Goal: Task Accomplishment & Management: Complete application form

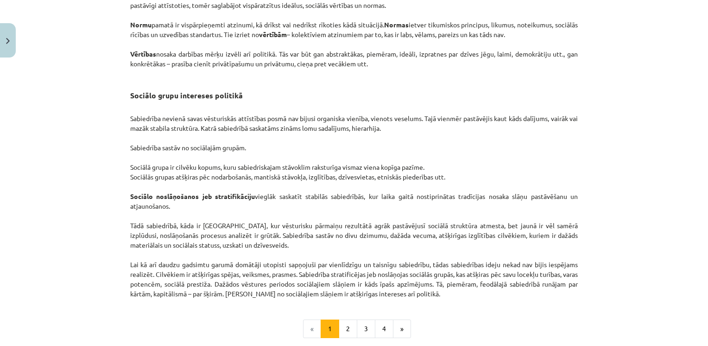
scroll to position [1443, 0]
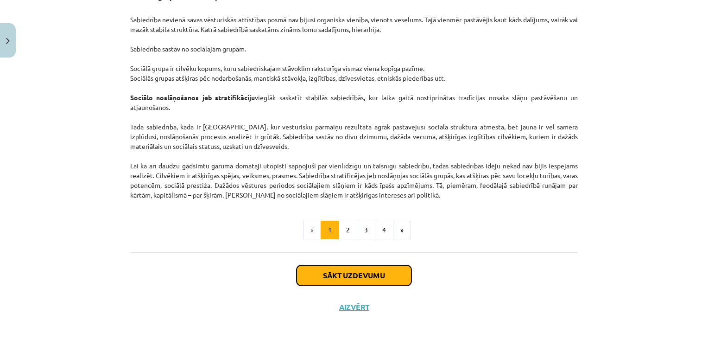
click at [348, 274] on button "Sākt uzdevumu" at bounding box center [354, 275] width 115 height 20
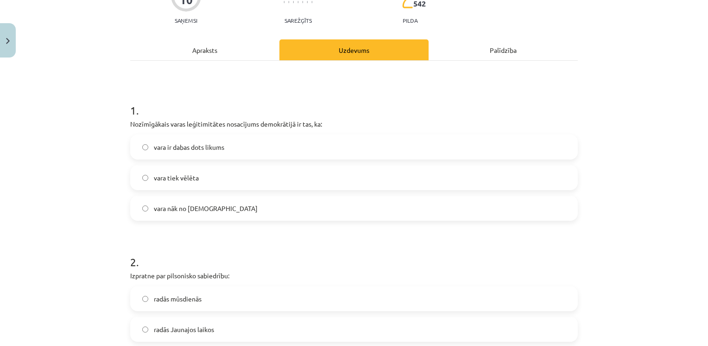
scroll to position [97, 0]
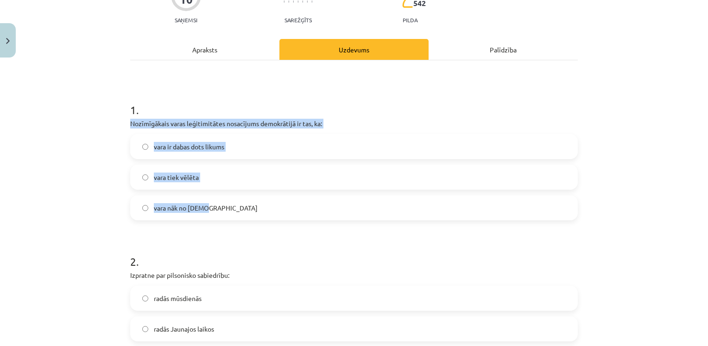
drag, startPoint x: 125, startPoint y: 123, endPoint x: 206, endPoint y: 197, distance: 109.3
drag, startPoint x: 206, startPoint y: 197, endPoint x: 191, endPoint y: 118, distance: 80.3
copy div "Nozīmīgākais varas leģitimitātes nosacījums demokrātijā ir tas, ka: vara ir dab…"
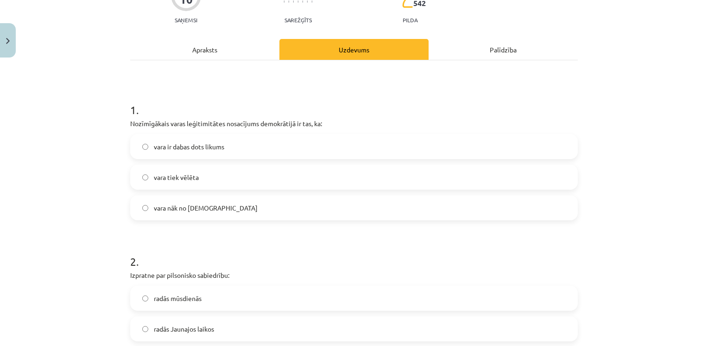
click at [210, 91] on h1 "1 ." at bounding box center [354, 101] width 448 height 29
click at [191, 177] on span "vara tiek vēlēta" at bounding box center [176, 177] width 45 height 10
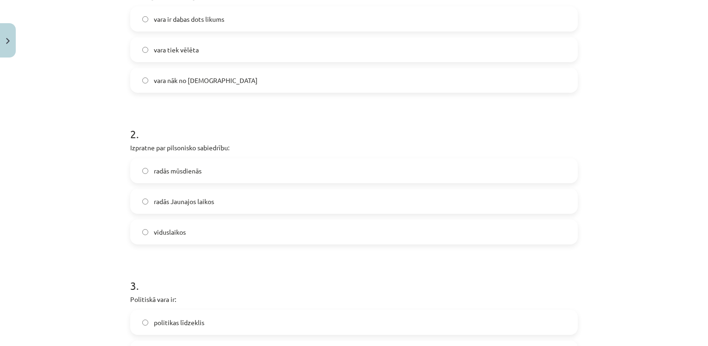
scroll to position [235, 0]
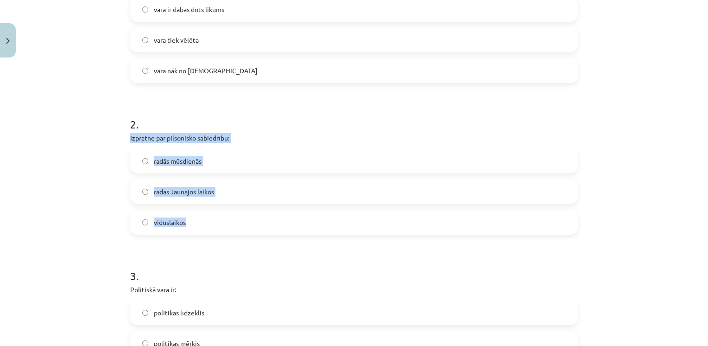
drag, startPoint x: 121, startPoint y: 134, endPoint x: 195, endPoint y: 216, distance: 109.9
click at [195, 216] on div "10 XP Saņemsi Sarežģīts 542 pilda Apraksts Uzdevums Palīdzība 1 . Nozīmīgākais …" at bounding box center [354, 300] width 459 height 947
drag, startPoint x: 195, startPoint y: 216, endPoint x: 178, endPoint y: 141, distance: 76.5
copy div "Izpratne par pilsonisko sabiedrību: radās mūsdienās radās Jaunajos laikos vidus…"
click at [212, 154] on label "radās mūsdienās" at bounding box center [354, 160] width 446 height 23
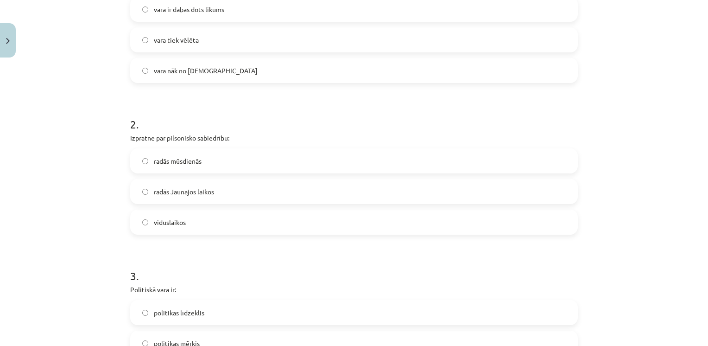
click at [201, 188] on span "radās Jaunajos laikos" at bounding box center [184, 192] width 60 height 10
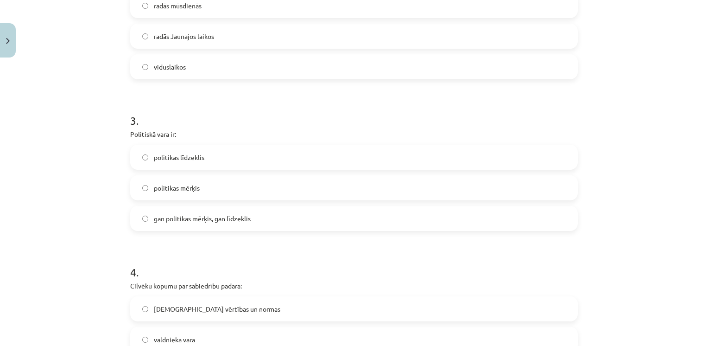
scroll to position [388, 0]
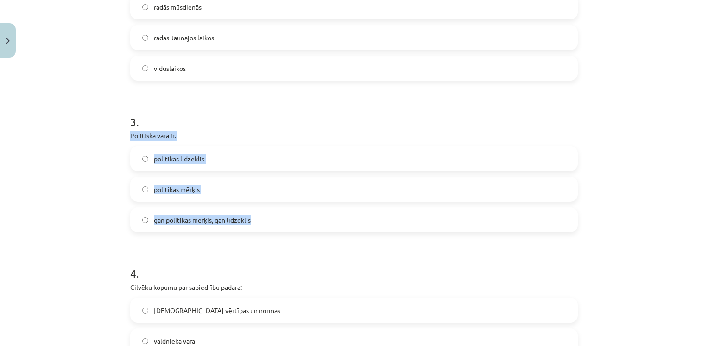
drag, startPoint x: 124, startPoint y: 132, endPoint x: 255, endPoint y: 220, distance: 157.6
click at [255, 220] on div "10 XP Saņemsi Sarežģīts 542 pilda Apraksts Uzdevums Palīdzība 1 . Nozīmīgākais …" at bounding box center [354, 146] width 459 height 947
copy div "Politiskā vara ir: politikas līdzeklis politikas mērķis gan politikas mērķis, g…"
click at [223, 131] on p "Politiskā vara ir:" at bounding box center [354, 136] width 448 height 10
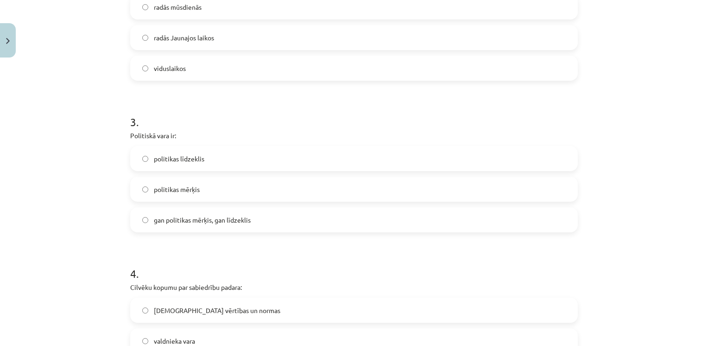
click at [193, 225] on label "gan politikas mērķis, gan līdzeklis" at bounding box center [354, 219] width 446 height 23
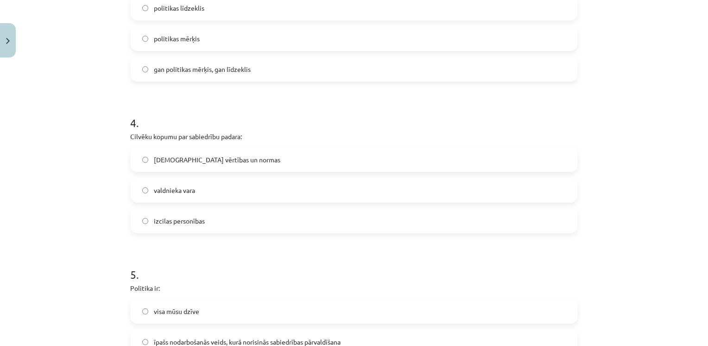
scroll to position [540, 0]
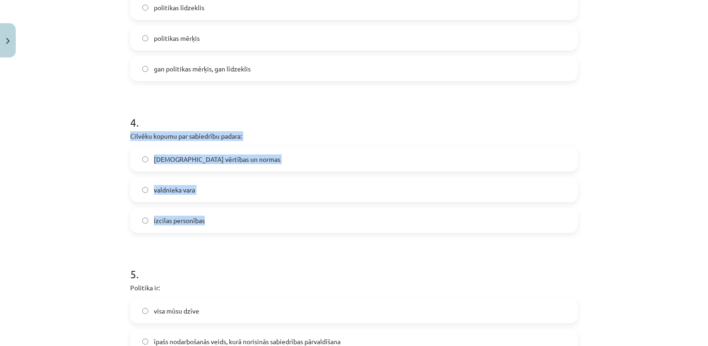
drag, startPoint x: 123, startPoint y: 137, endPoint x: 203, endPoint y: 214, distance: 110.8
drag, startPoint x: 203, startPoint y: 214, endPoint x: 178, endPoint y: 131, distance: 86.7
copy div "Cilvēku kopumu par sabiedrību padara: kopīgās vērtības un normas valdnieka vara…"
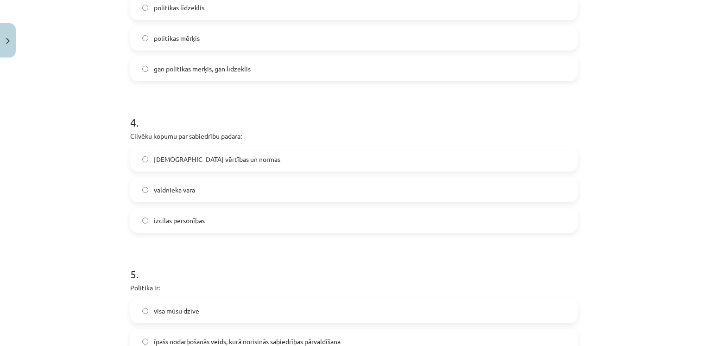
click at [210, 92] on form "1 . Nozīmīgākais varas leģitimitātes nosacījums demokrātijā ir tas, ka: vara ir…" at bounding box center [354, 14] width 448 height 739
click at [178, 162] on span "[DEMOGRAPHIC_DATA] vērtības un normas" at bounding box center [217, 159] width 127 height 10
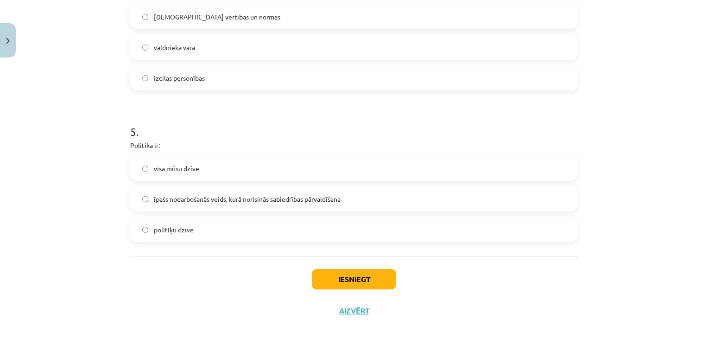
scroll to position [685, 0]
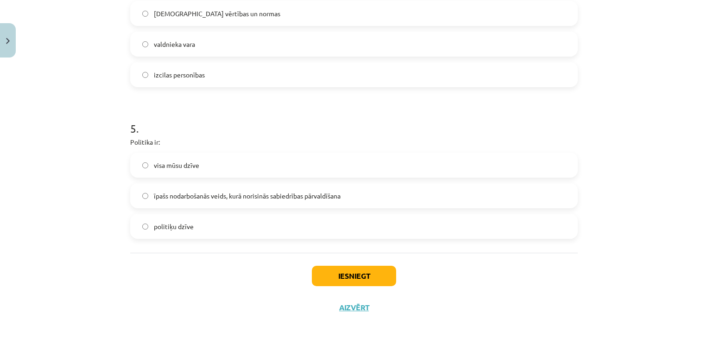
click at [191, 198] on span "īpašs nodarbošanās veids, kurā norisinās sabiedrības pārvaldīšana" at bounding box center [247, 196] width 187 height 10
click at [335, 275] on button "Iesniegt" at bounding box center [354, 276] width 84 height 20
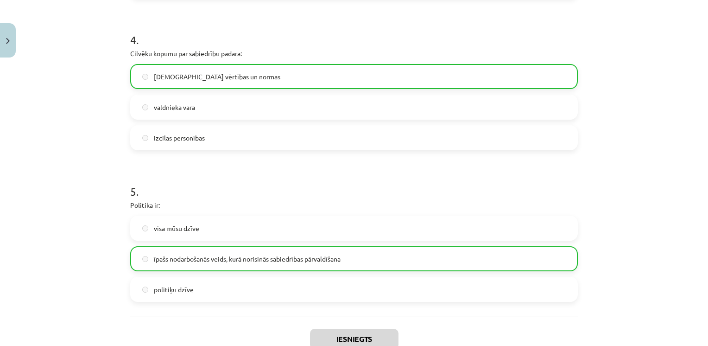
scroll to position [714, 0]
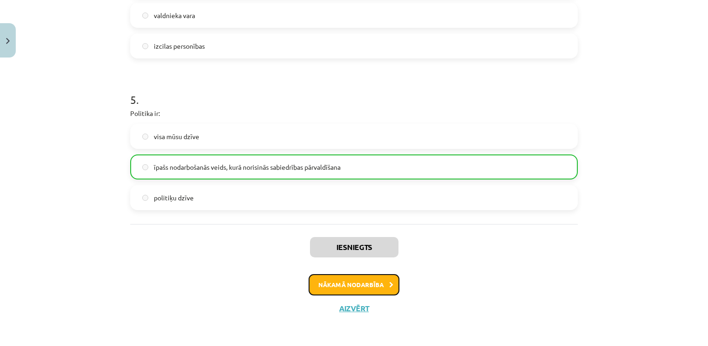
click at [335, 291] on button "Nākamā nodarbība" at bounding box center [354, 284] width 91 height 21
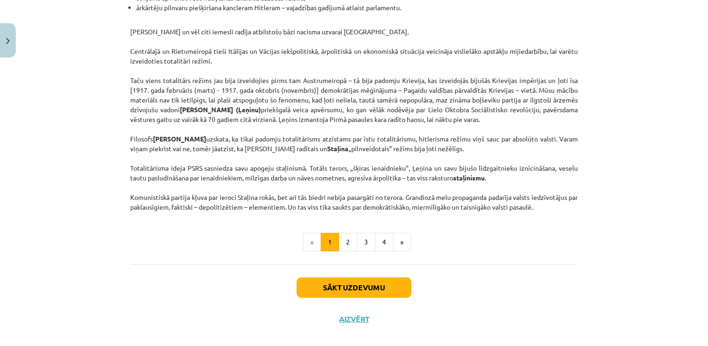
scroll to position [2383, 0]
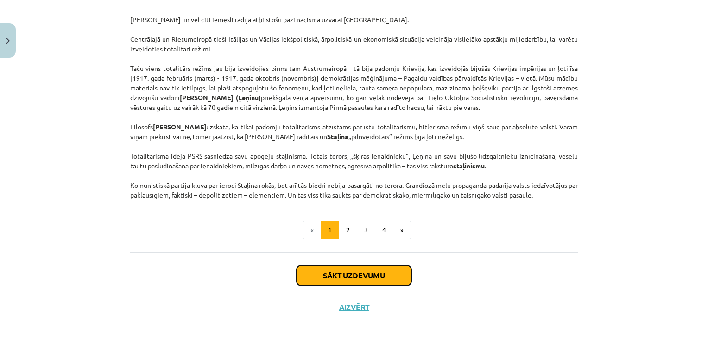
click at [352, 279] on button "Sākt uzdevumu" at bounding box center [354, 275] width 115 height 20
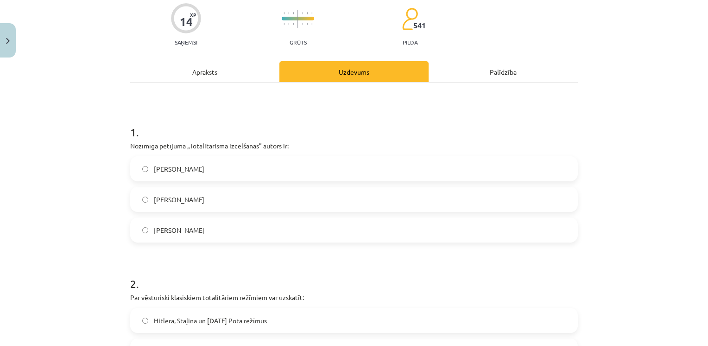
scroll to position [83, 0]
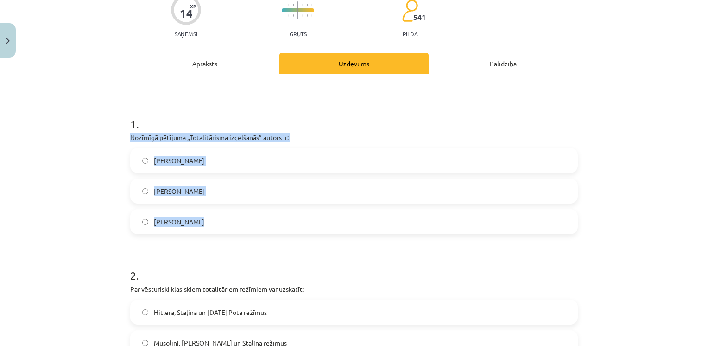
drag, startPoint x: 126, startPoint y: 138, endPoint x: 199, endPoint y: 222, distance: 110.7
click at [199, 222] on div "1 . Nozīmīgā pētījuma „Totalitārisma izcelšanās” autors ir: [PERSON_NAME] [PERS…" at bounding box center [354, 167] width 448 height 133
drag, startPoint x: 199, startPoint y: 222, endPoint x: 181, endPoint y: 139, distance: 84.5
copy div "Nozīmīgā pētījuma „Totalitārisma izcelšanās” autors ir: [PERSON_NAME] [PERSON_N…"
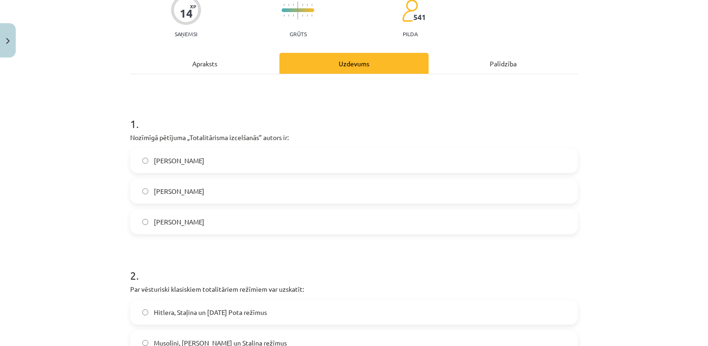
click at [221, 114] on h1 "1 ." at bounding box center [354, 115] width 448 height 29
click at [188, 164] on span "[PERSON_NAME]" at bounding box center [179, 161] width 51 height 10
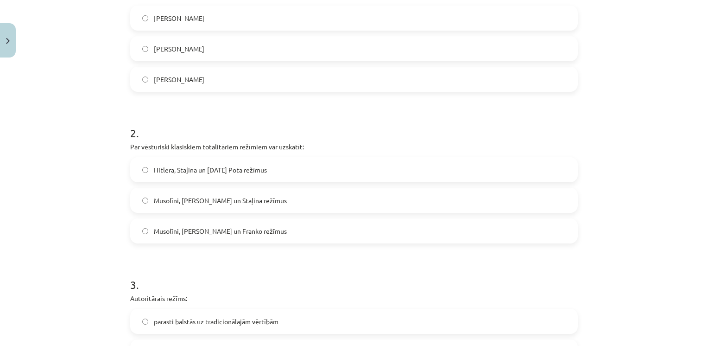
scroll to position [227, 0]
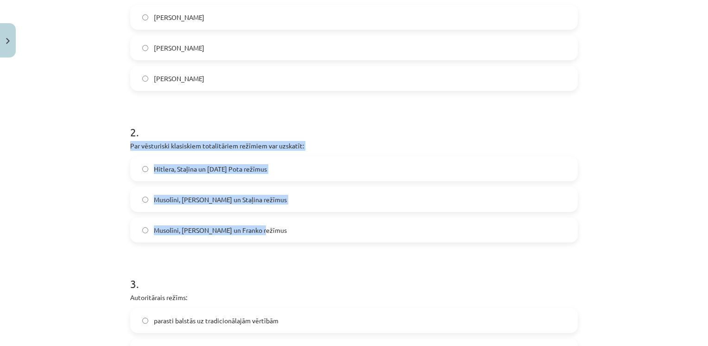
drag, startPoint x: 119, startPoint y: 143, endPoint x: 279, endPoint y: 230, distance: 181.9
click at [279, 230] on div "Mācību tēma: Sociālās zinātnes i - 11. klases 1. ieskaites mācību materiāls #3 …" at bounding box center [354, 173] width 708 height 346
drag, startPoint x: 279, startPoint y: 230, endPoint x: 234, endPoint y: 144, distance: 97.5
copy div "Par vēsturiski klasiskiem totalitāriem režīmiem var uzskatīt: [PERSON_NAME], St…"
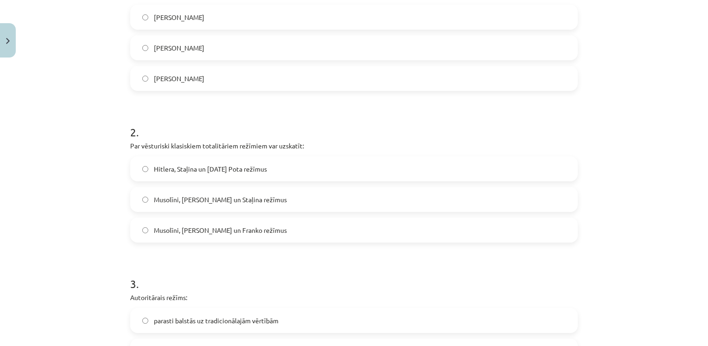
click at [248, 127] on h1 "2 ." at bounding box center [354, 123] width 448 height 29
click at [223, 200] on span "Musolīni, [PERSON_NAME] un Staļina režīmus" at bounding box center [220, 200] width 133 height 10
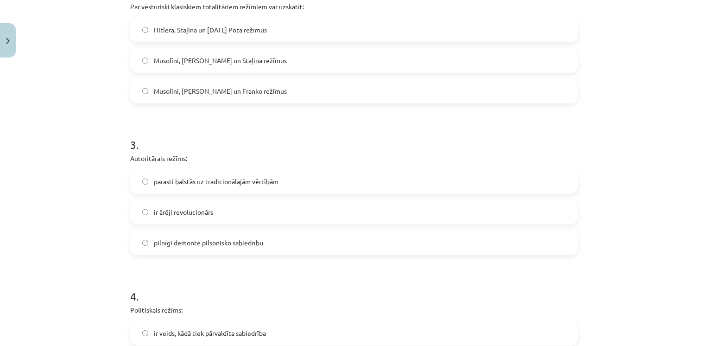
scroll to position [368, 0]
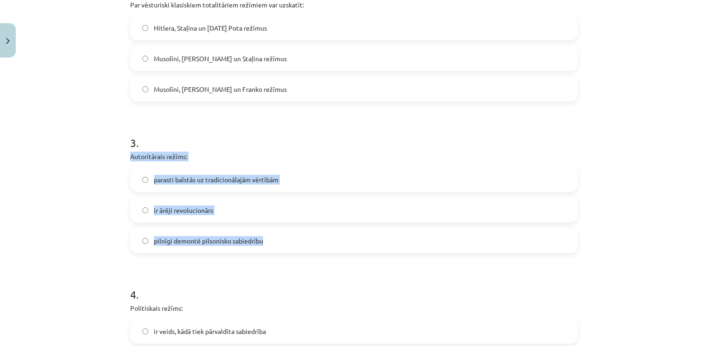
drag, startPoint x: 120, startPoint y: 156, endPoint x: 281, endPoint y: 247, distance: 185.6
click at [281, 247] on div "Mācību tēma: Sociālās zinātnes i - 11. klases 1. ieskaites mācību materiāls #3 …" at bounding box center [354, 173] width 708 height 346
copy div "Autoritārais režīms: parasti balstās uz tradicionālajām vērtībām ir ārēji revol…"
click at [200, 168] on label "parasti balstās uz tradicionālajām vērtībām" at bounding box center [354, 179] width 446 height 23
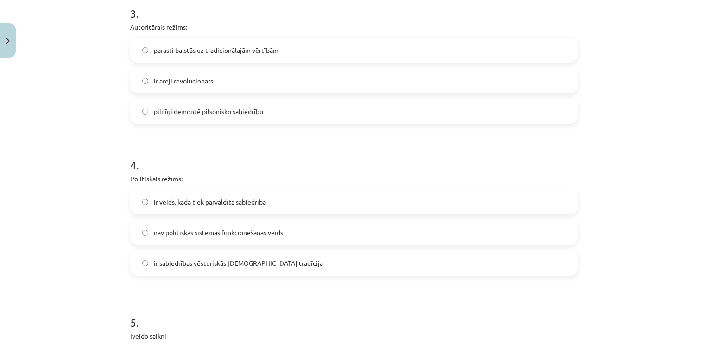
scroll to position [516, 0]
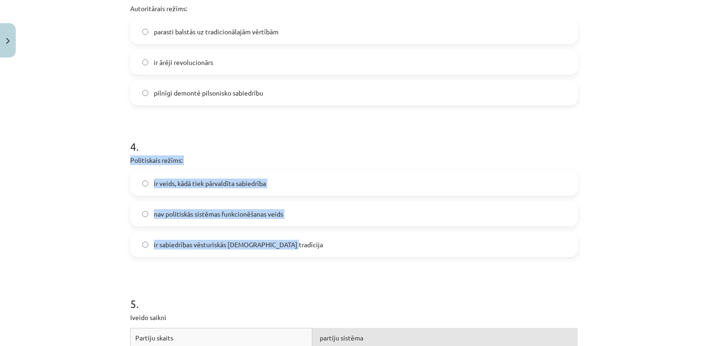
drag, startPoint x: 126, startPoint y: 157, endPoint x: 291, endPoint y: 238, distance: 184.1
click at [291, 238] on div "14 XP Saņemsi Grūts 541 pilda Apraksts Uzdevums Palīdzība 1 . Nozīmīgā pētījuma…" at bounding box center [354, 124] width 459 height 1157
copy div "Politiskais režīms: ir veids, kādā tiek pārvaldīta sabiedrība nav politiskās si…"
click at [189, 162] on p "Politiskais režīms:" at bounding box center [354, 160] width 448 height 10
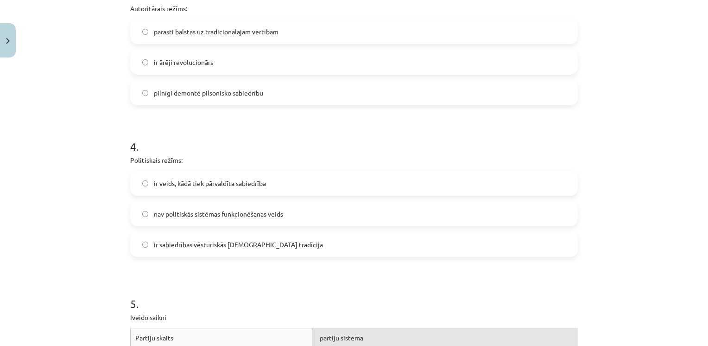
click at [239, 177] on label "ir veids, kādā tiek pārvaldīta sabiedrība" at bounding box center [354, 183] width 446 height 23
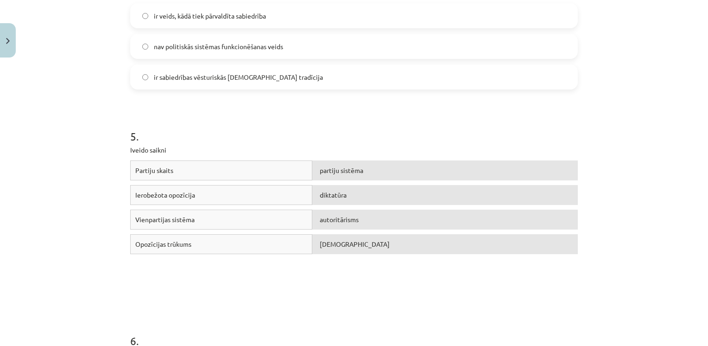
scroll to position [690, 0]
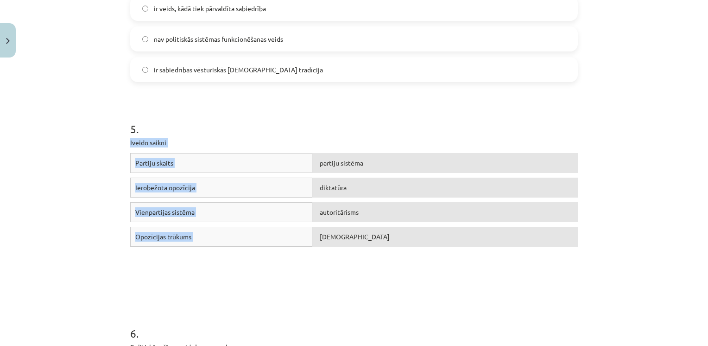
drag, startPoint x: 124, startPoint y: 140, endPoint x: 375, endPoint y: 239, distance: 269.5
copy div "Iveido saikni Partiju skaits partiju sistēma Ierobežota opozīcija diktatūra Vie…"
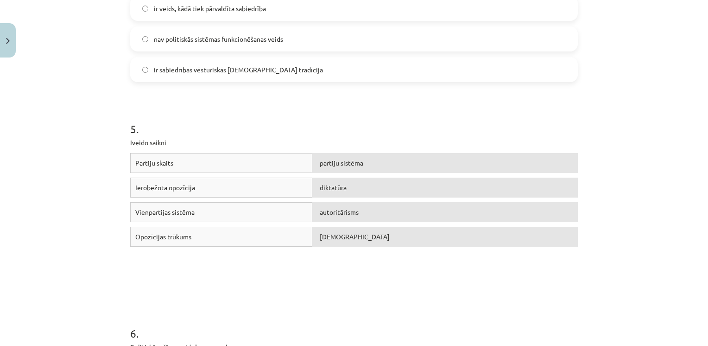
click at [186, 100] on div "5 . Iveido saikni Partiju skaits partiju sistēma Ierobežota opozīcija diktatūra…" at bounding box center [354, 190] width 448 height 204
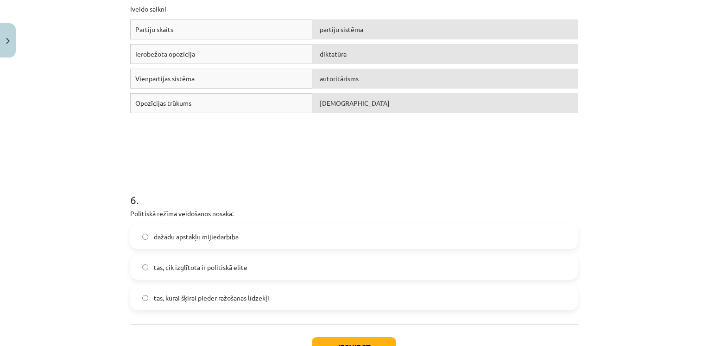
scroll to position [895, 0]
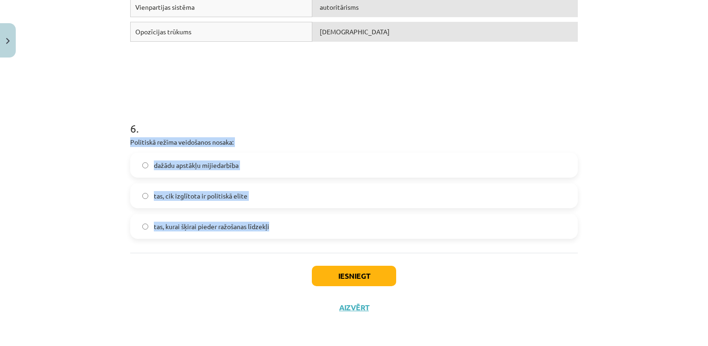
drag, startPoint x: 124, startPoint y: 143, endPoint x: 267, endPoint y: 223, distance: 164.8
copy div "Politiskā režīma veidošanos nosaka: dažādu apstākļu mijiedarbība tas, cik izglī…"
click at [216, 149] on div "6 . Politiskā režīma veidošanos nosaka: dažādu apstākļu mijiedarbība tas, cik i…" at bounding box center [354, 172] width 448 height 133
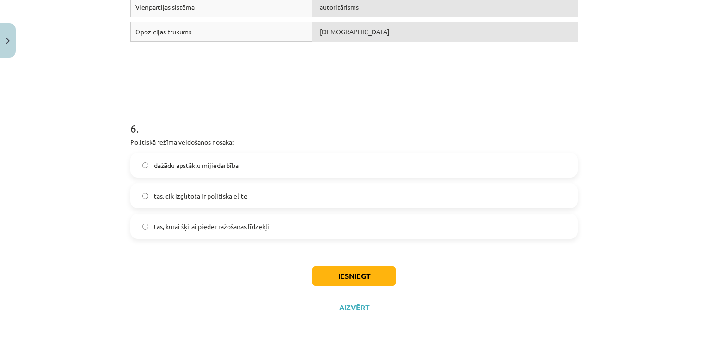
click at [225, 170] on label "dažādu apstākļu mijiedarbība" at bounding box center [354, 164] width 446 height 23
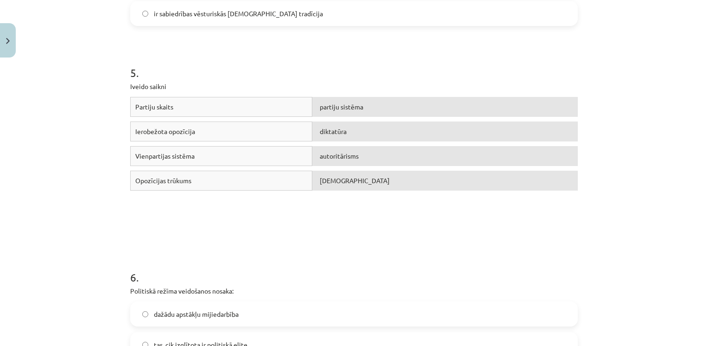
scroll to position [745, 0]
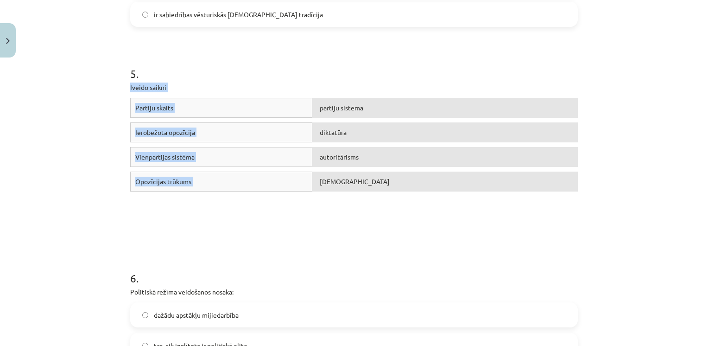
drag, startPoint x: 124, startPoint y: 86, endPoint x: 439, endPoint y: 207, distance: 337.1
click at [439, 207] on div "Partiju skaits partiju sistēma Ierobežota opozīcija diktatūra Vienpartijas sist…" at bounding box center [354, 167] width 448 height 139
click at [63, 89] on div "Mācību tēma: Sociālās zinātnes i - 11. klases 1. ieskaites mācību materiāls #3 …" at bounding box center [354, 173] width 708 height 346
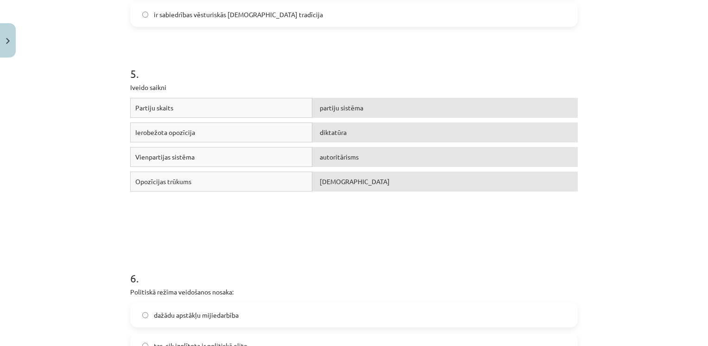
drag, startPoint x: 108, startPoint y: 60, endPoint x: 122, endPoint y: 70, distance: 17.4
click at [122, 70] on div "Mācību tēma: Sociālās zinātnes i - 11. klases 1. ieskaites mācību materiāls #3 …" at bounding box center [354, 173] width 708 height 346
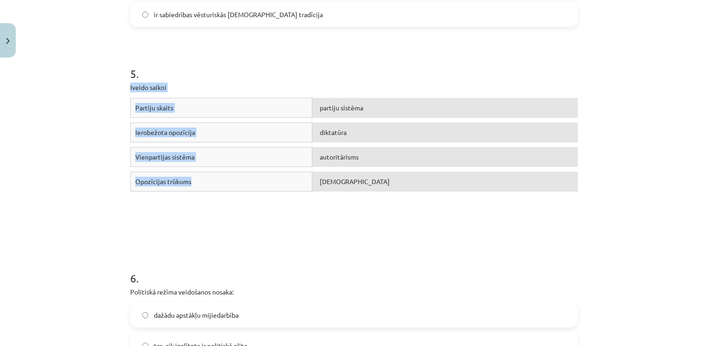
drag, startPoint x: 124, startPoint y: 83, endPoint x: 207, endPoint y: 179, distance: 126.9
drag, startPoint x: 207, startPoint y: 179, endPoint x: 155, endPoint y: 89, distance: 103.8
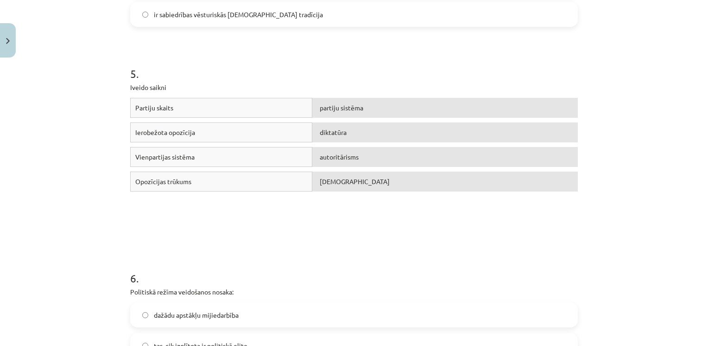
click at [198, 64] on h1 "5 ." at bounding box center [354, 65] width 448 height 29
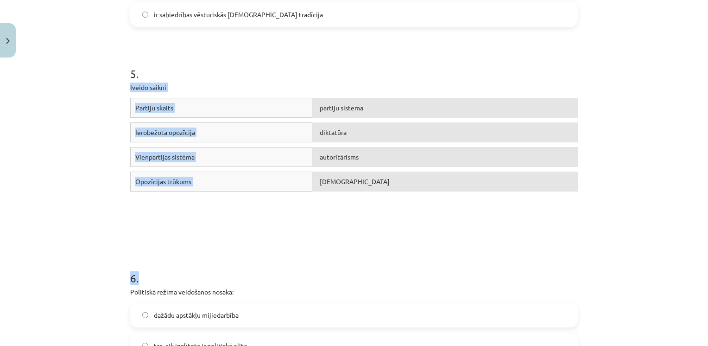
drag, startPoint x: 122, startPoint y: 86, endPoint x: 204, endPoint y: 238, distance: 172.4
drag, startPoint x: 204, startPoint y: 238, endPoint x: 170, endPoint y: 157, distance: 87.9
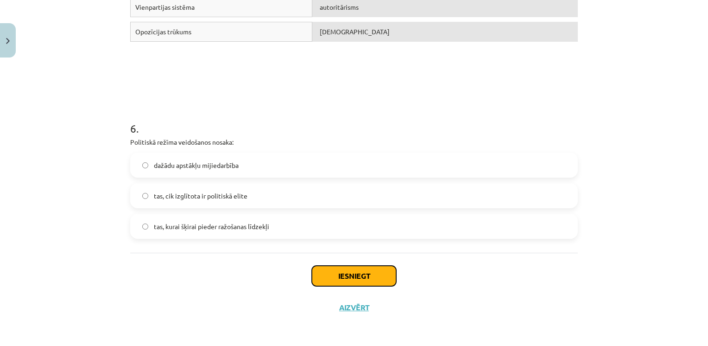
click at [351, 274] on button "Iesniegt" at bounding box center [354, 276] width 84 height 20
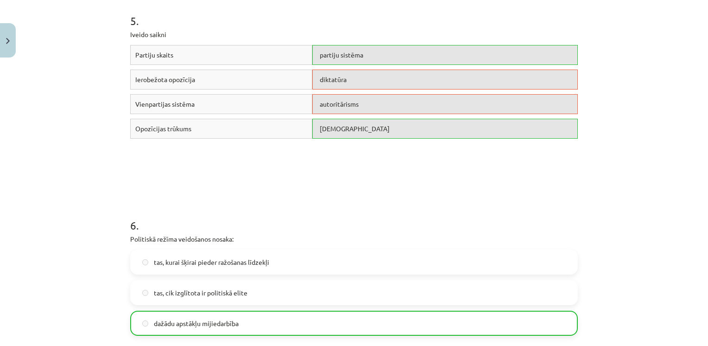
scroll to position [924, 0]
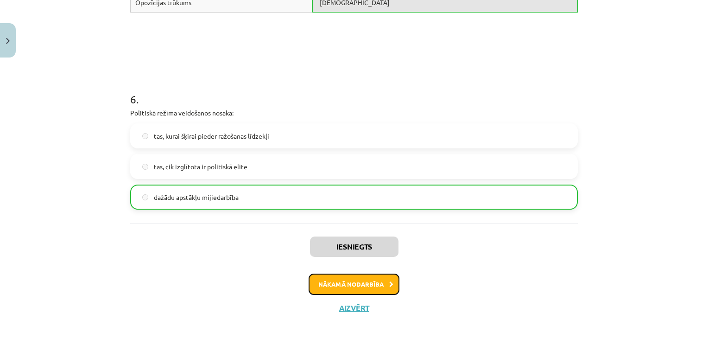
click at [331, 281] on button "Nākamā nodarbība" at bounding box center [354, 284] width 91 height 21
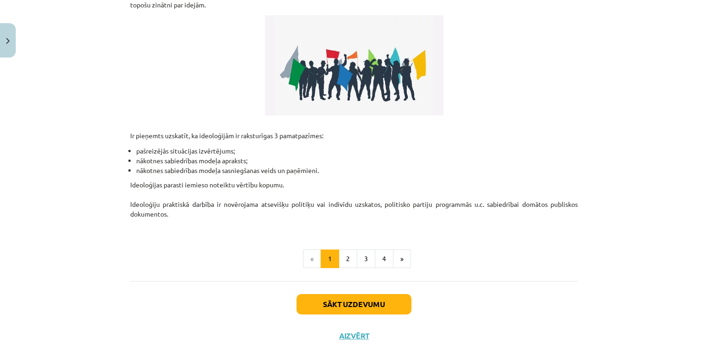
scroll to position [250, 0]
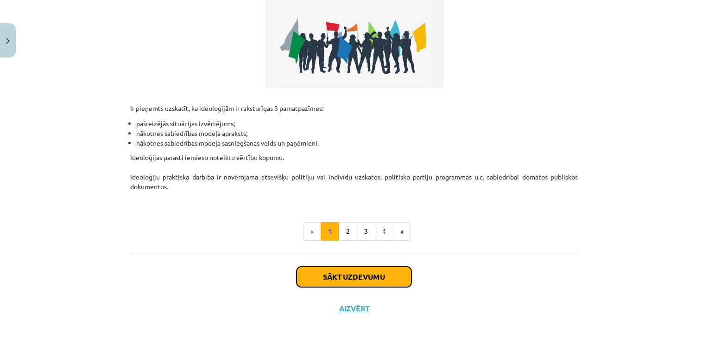
click at [352, 277] on button "Sākt uzdevumu" at bounding box center [354, 277] width 115 height 20
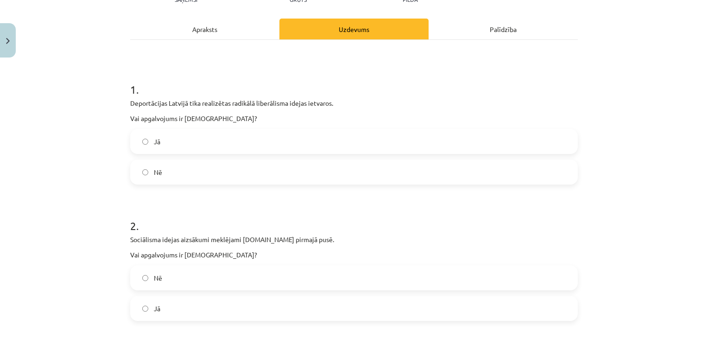
scroll to position [124, 0]
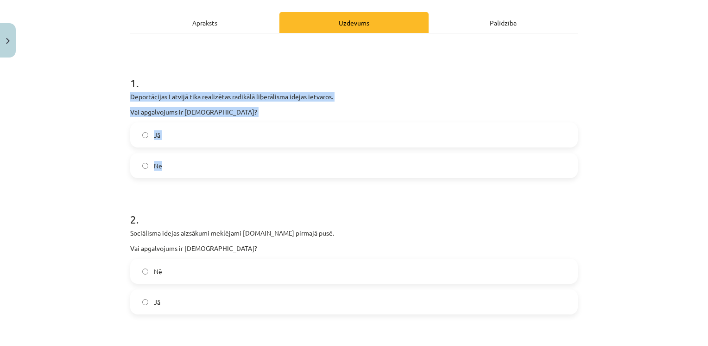
drag, startPoint x: 123, startPoint y: 90, endPoint x: 168, endPoint y: 159, distance: 82.3
drag, startPoint x: 168, startPoint y: 159, endPoint x: 163, endPoint y: 94, distance: 65.1
click at [187, 104] on div "Deportācijas Latvijā tika realizētas radikālā liberālisma idejas ietvaros. Vai …" at bounding box center [354, 104] width 448 height 25
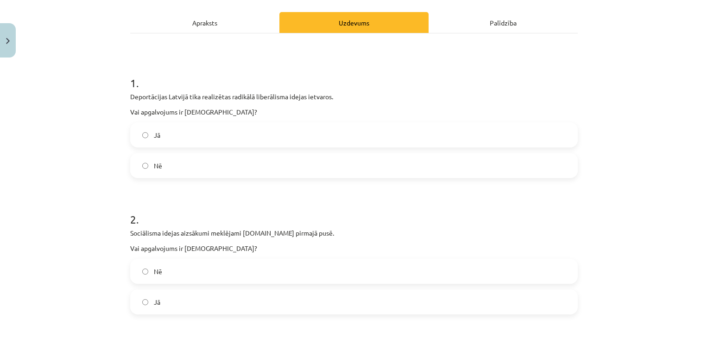
click at [202, 174] on label "Nē" at bounding box center [354, 165] width 446 height 23
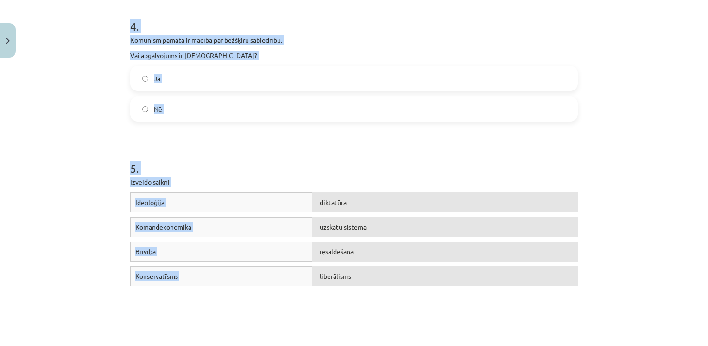
scroll to position [602, 0]
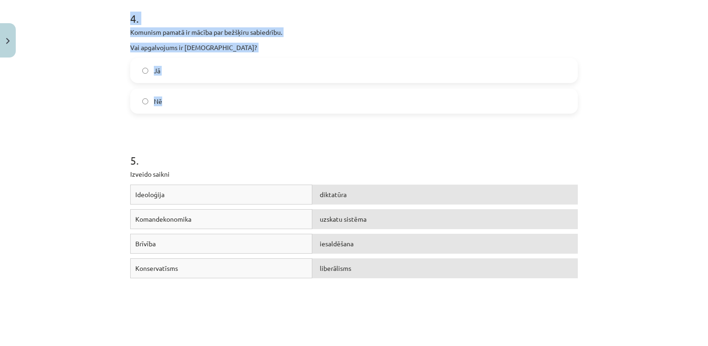
drag, startPoint x: 124, startPoint y: 87, endPoint x: 164, endPoint y: 96, distance: 40.4
click at [164, 96] on div "16 XP Saņemsi Grūts 541 pilda Apraksts Uzdevums Palīdzība 1 . Deportācijas Latv…" at bounding box center [354, 70] width 459 height 1221
drag, startPoint x: 164, startPoint y: 96, endPoint x: 161, endPoint y: 30, distance: 65.9
click at [194, 16] on h1 "4 ." at bounding box center [354, 10] width 448 height 29
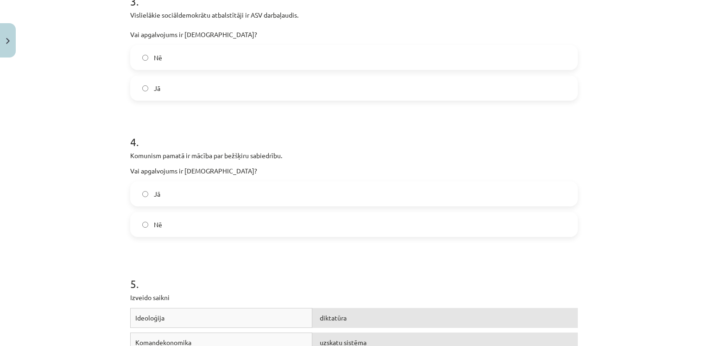
scroll to position [478, 0]
click at [176, 193] on label "Jā" at bounding box center [354, 194] width 446 height 23
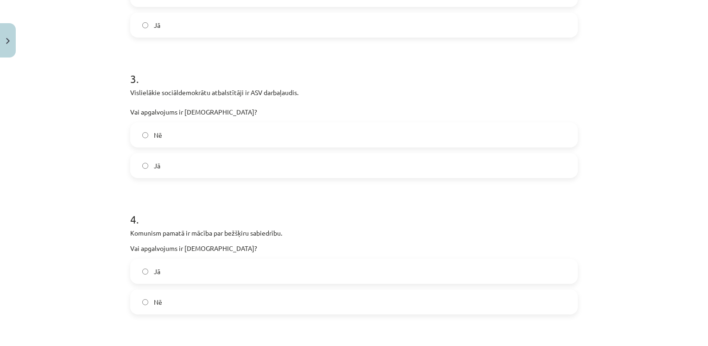
scroll to position [391, 0]
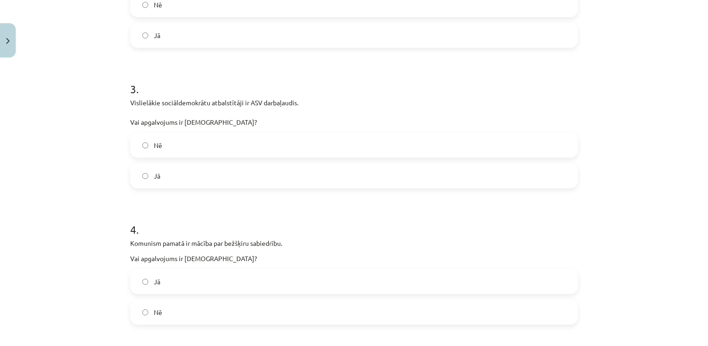
click at [191, 146] on label "Nē" at bounding box center [354, 145] width 446 height 23
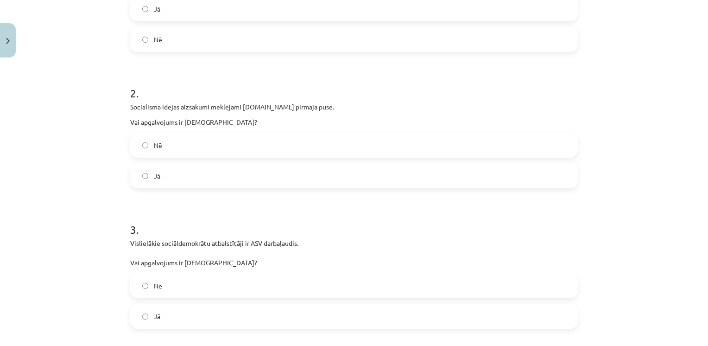
scroll to position [250, 0]
click at [180, 185] on label "Jā" at bounding box center [354, 176] width 446 height 23
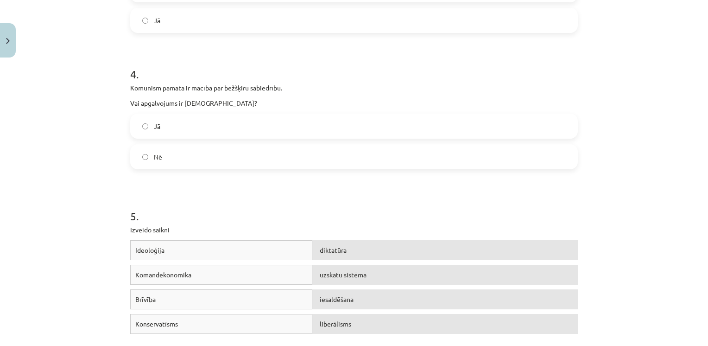
scroll to position [635, 0]
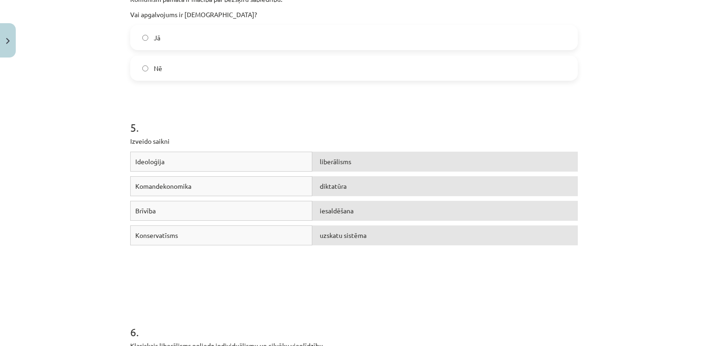
click at [377, 133] on h1 "5 ." at bounding box center [354, 119] width 448 height 29
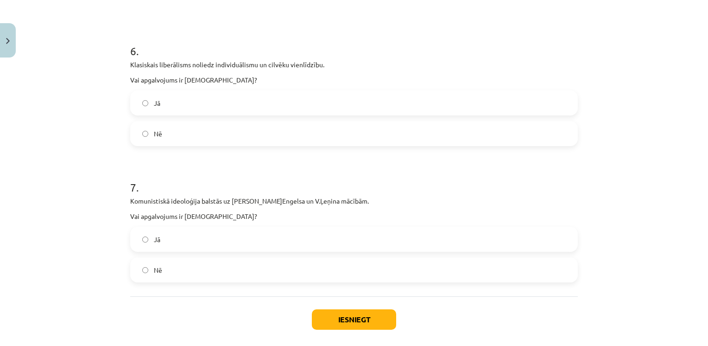
scroll to position [922, 0]
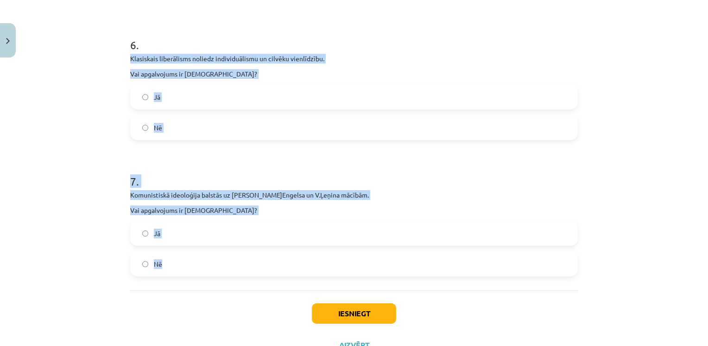
drag, startPoint x: 123, startPoint y: 56, endPoint x: 195, endPoint y: 259, distance: 214.8
drag, startPoint x: 195, startPoint y: 259, endPoint x: 184, endPoint y: 196, distance: 63.6
click at [215, 165] on h1 "7 ." at bounding box center [354, 173] width 448 height 29
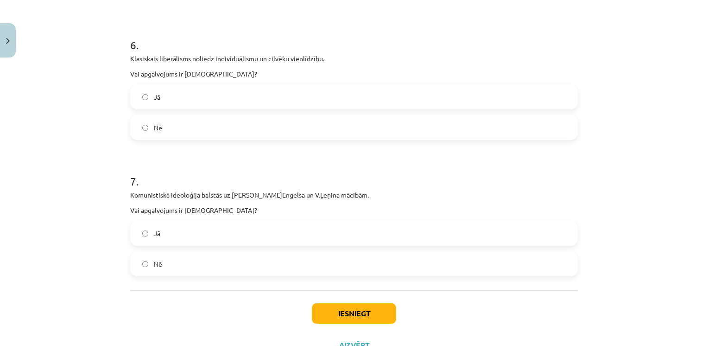
click at [177, 120] on label "Nē" at bounding box center [354, 127] width 446 height 23
click at [159, 235] on label "Jā" at bounding box center [354, 233] width 446 height 23
click at [335, 308] on button "Iesniegt" at bounding box center [354, 313] width 84 height 20
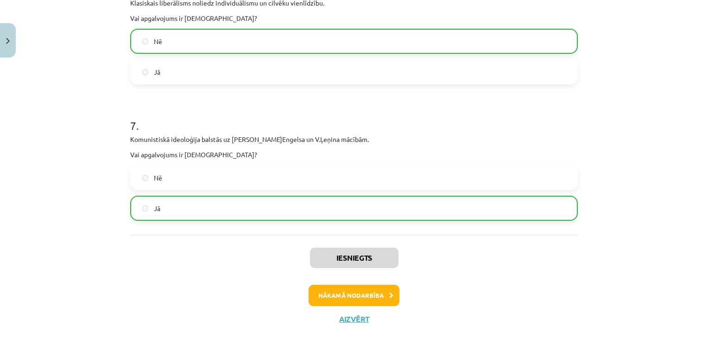
scroll to position [988, 0]
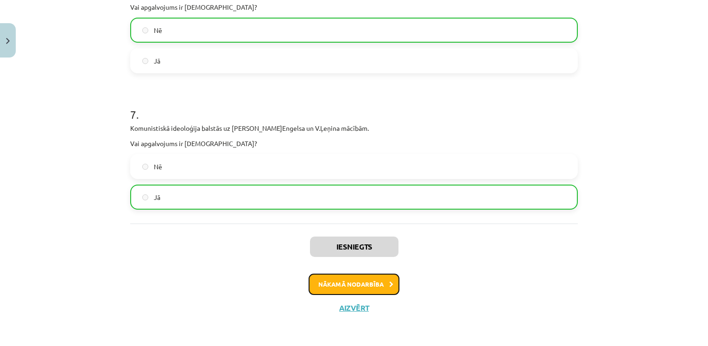
click at [329, 287] on button "Nākamā nodarbība" at bounding box center [354, 284] width 91 height 21
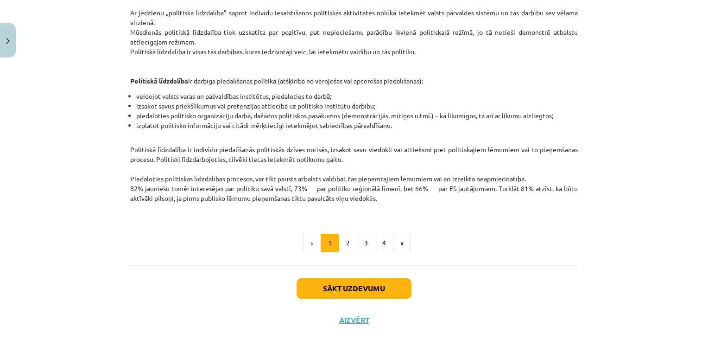
scroll to position [211, 0]
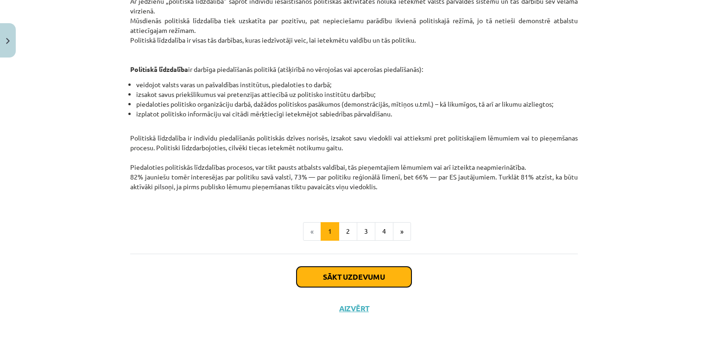
click at [337, 271] on button "Sākt uzdevumu" at bounding box center [354, 277] width 115 height 20
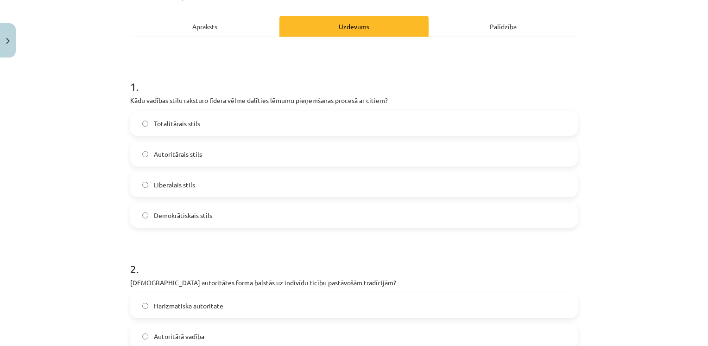
scroll to position [121, 0]
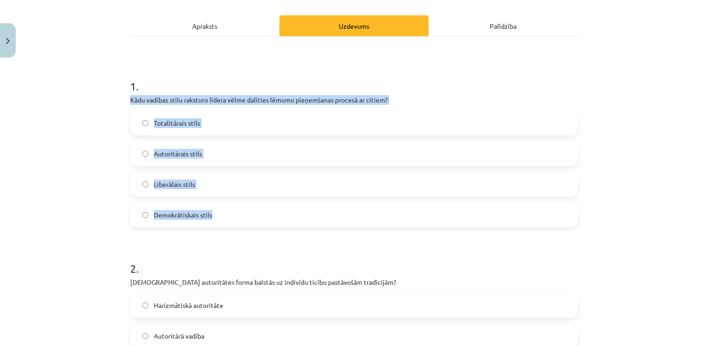
drag, startPoint x: 122, startPoint y: 96, endPoint x: 220, endPoint y: 210, distance: 150.2
drag, startPoint x: 220, startPoint y: 210, endPoint x: 176, endPoint y: 102, distance: 117.1
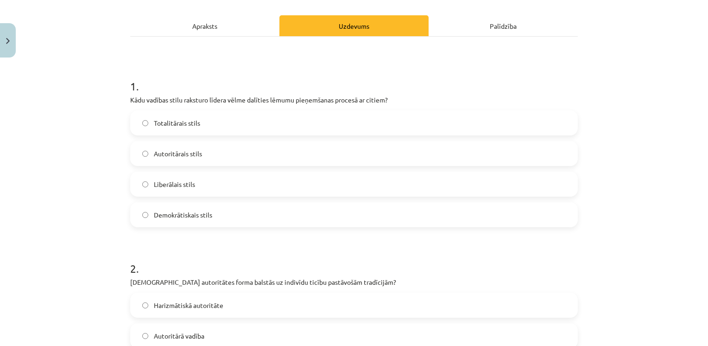
click at [177, 220] on label "Demokrātiskais stils" at bounding box center [354, 214] width 446 height 23
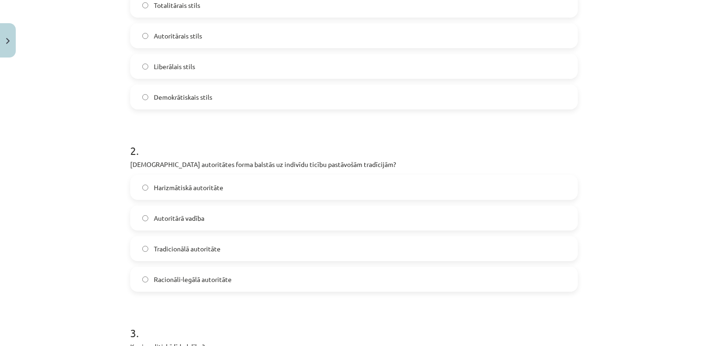
scroll to position [240, 0]
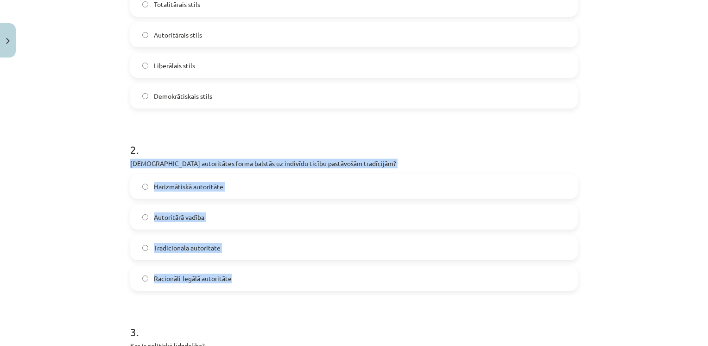
drag, startPoint x: 121, startPoint y: 164, endPoint x: 229, endPoint y: 280, distance: 157.8
drag, startPoint x: 229, startPoint y: 280, endPoint x: 191, endPoint y: 163, distance: 122.7
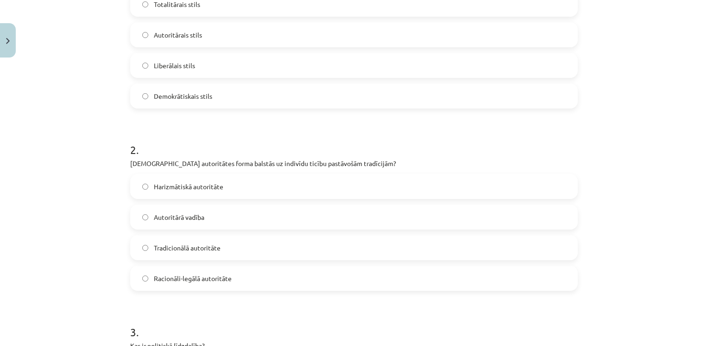
click at [230, 138] on h1 "2 ." at bounding box center [354, 141] width 448 height 29
click at [207, 257] on label "Tradicionālā autoritāte" at bounding box center [354, 247] width 446 height 23
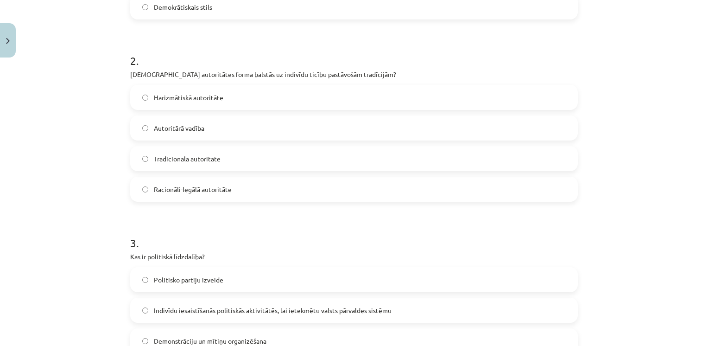
scroll to position [430, 0]
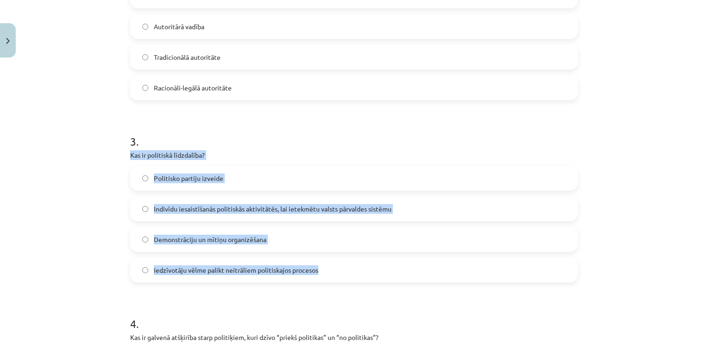
drag, startPoint x: 125, startPoint y: 155, endPoint x: 316, endPoint y: 268, distance: 222.0
click at [316, 268] on div "10 XP Saņemsi Grūts 540 pilda Apraksts Uzdevums Palīdzība 1 . Kādu vadības stil…" at bounding box center [354, 181] width 459 height 1100
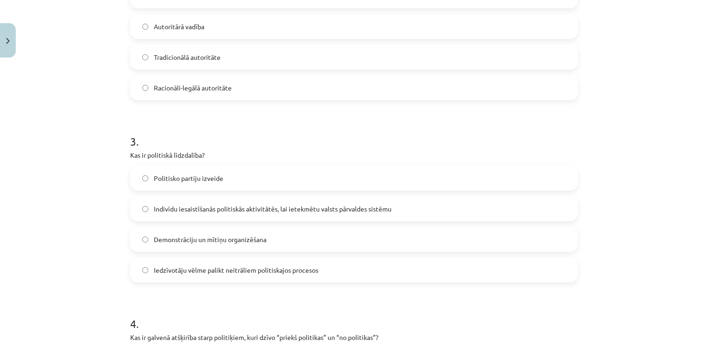
click at [200, 119] on h1 "3 ." at bounding box center [354, 133] width 448 height 29
click at [198, 214] on label "Indivīdu iesaistīšanās politiskās aktivitātēs, lai ietekmētu valsts pārvaldes s…" at bounding box center [354, 208] width 446 height 23
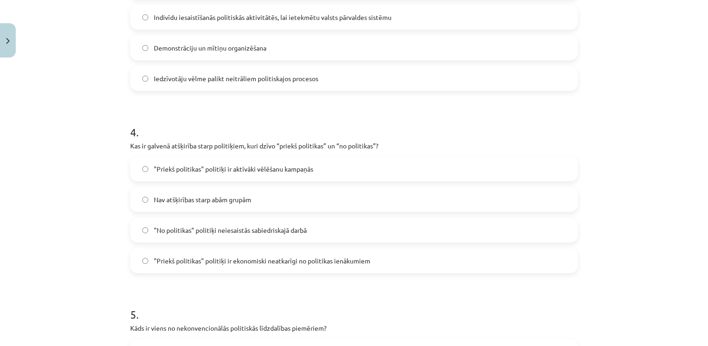
scroll to position [622, 0]
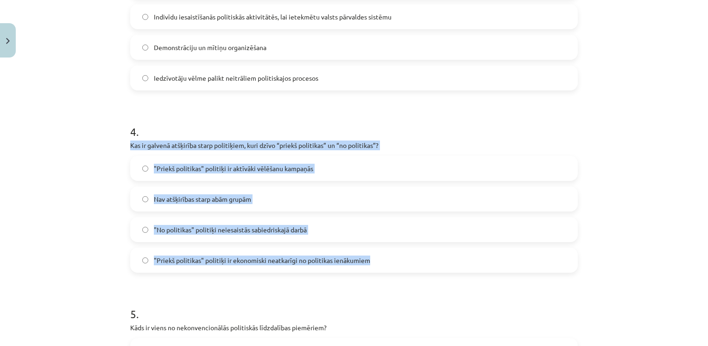
drag, startPoint x: 125, startPoint y: 144, endPoint x: 372, endPoint y: 265, distance: 275.5
click at [244, 154] on div "4 . Kas ir galvenā atšķirība starp politiķiem, kuri dzīvo “priekš politikas” un…" at bounding box center [354, 191] width 448 height 164
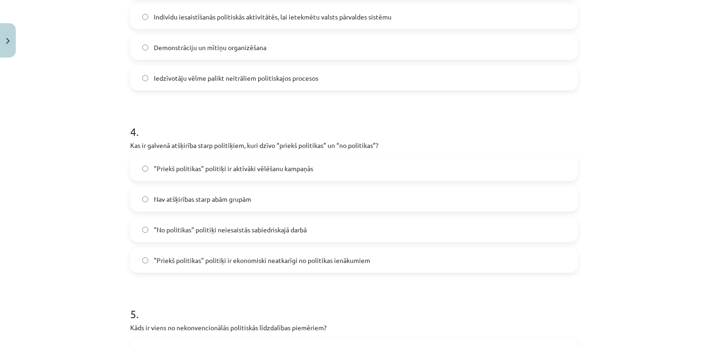
click at [334, 259] on span ""Priekš politikas" politiķi ir ekonomiski neatkarīgi no politikas ienākumiem" at bounding box center [262, 260] width 216 height 10
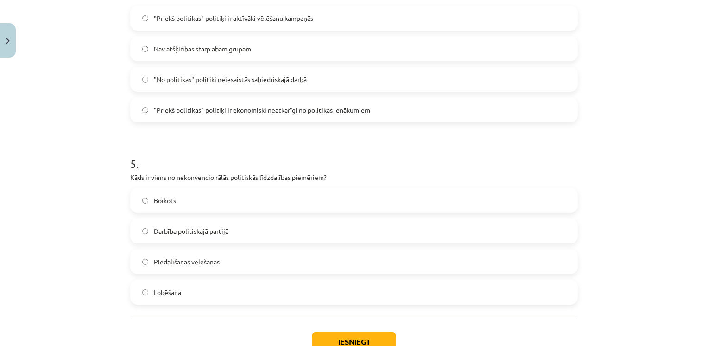
scroll to position [776, 0]
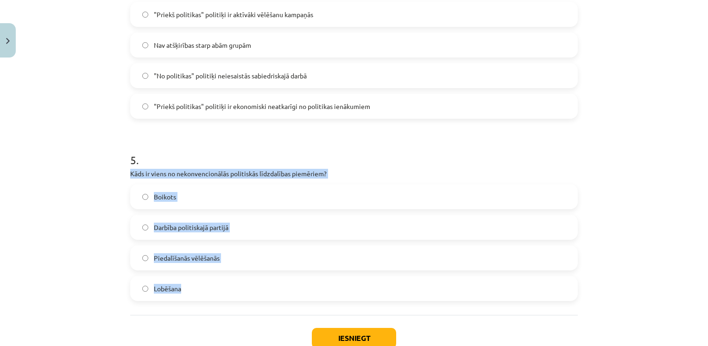
drag, startPoint x: 119, startPoint y: 168, endPoint x: 185, endPoint y: 284, distance: 132.9
click at [185, 284] on div "Mācību tēma: Sociālās zinātnes i - 11. klases 1. ieskaites mācību materiāls #5 …" at bounding box center [354, 173] width 708 height 346
drag, startPoint x: 185, startPoint y: 284, endPoint x: 176, endPoint y: 172, distance: 112.5
click at [202, 179] on div "5 . Kāds ir viens no nekonvencionālās politiskās līdzdalības piemēriem? Boikots…" at bounding box center [354, 219] width 448 height 164
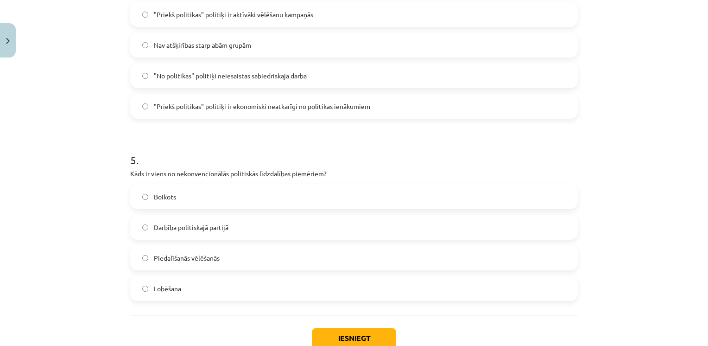
click at [156, 196] on span "Boikots" at bounding box center [165, 197] width 22 height 10
click at [367, 344] on button "Iesniegt" at bounding box center [354, 338] width 84 height 20
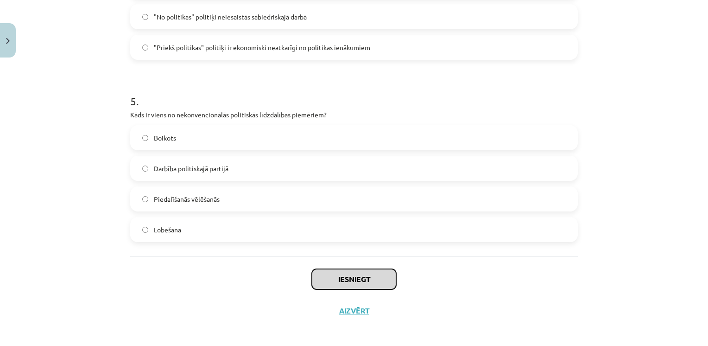
scroll to position [838, 0]
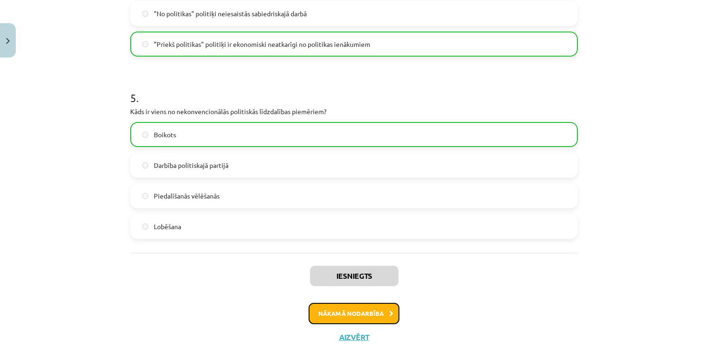
click at [351, 307] on button "Nākamā nodarbība" at bounding box center [354, 313] width 91 height 21
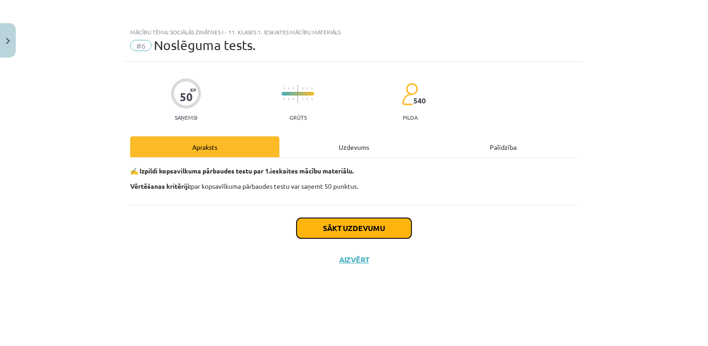
click at [366, 230] on button "Sākt uzdevumu" at bounding box center [354, 228] width 115 height 20
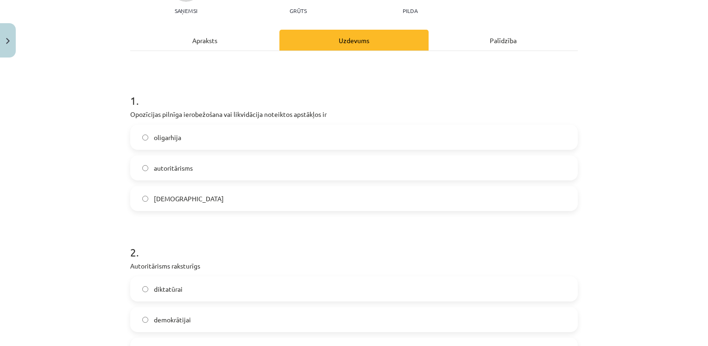
scroll to position [107, 0]
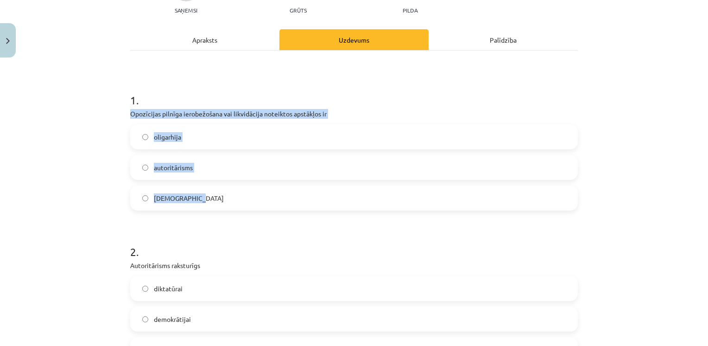
drag, startPoint x: 125, startPoint y: 115, endPoint x: 193, endPoint y: 202, distance: 110.6
drag, startPoint x: 193, startPoint y: 202, endPoint x: 183, endPoint y: 114, distance: 88.6
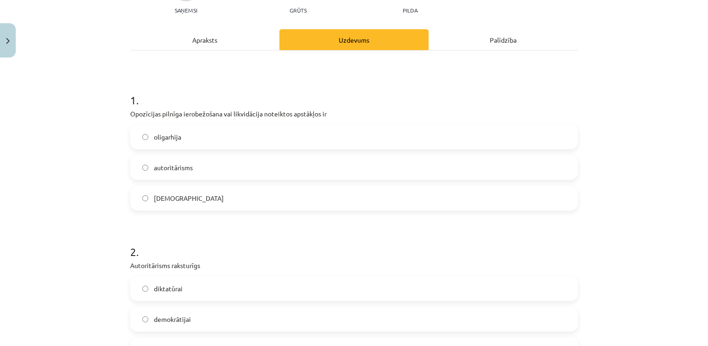
click at [211, 83] on h1 "1 ." at bounding box center [354, 91] width 448 height 29
click at [172, 201] on span "[DEMOGRAPHIC_DATA]" at bounding box center [189, 198] width 70 height 10
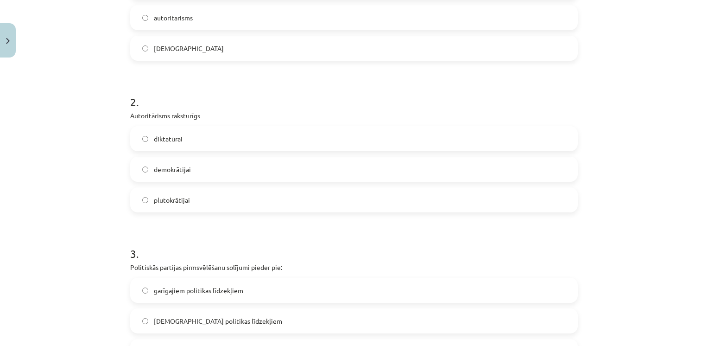
scroll to position [259, 0]
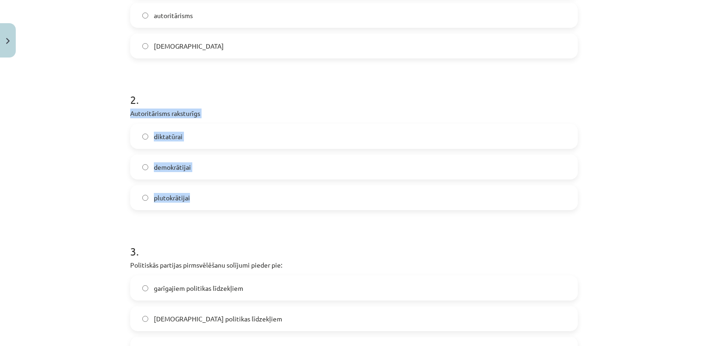
drag, startPoint x: 125, startPoint y: 110, endPoint x: 185, endPoint y: 195, distance: 104.1
drag, startPoint x: 185, startPoint y: 195, endPoint x: 160, endPoint y: 110, distance: 88.5
click at [193, 120] on div "2 . Autoritārisms raksturīgs diktatūrai demokrātijai plutokrātijai" at bounding box center [354, 143] width 448 height 133
click at [181, 129] on label "diktatūrai" at bounding box center [354, 136] width 446 height 23
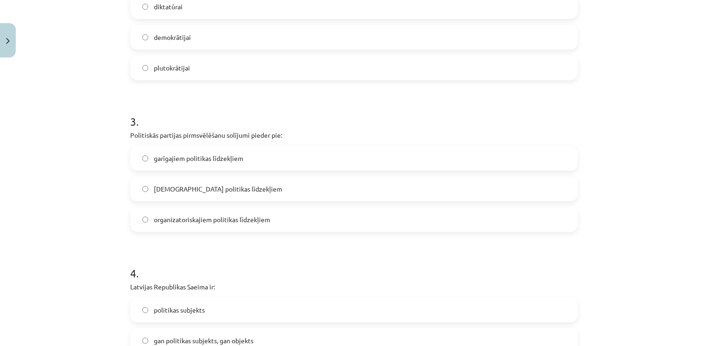
scroll to position [395, 0]
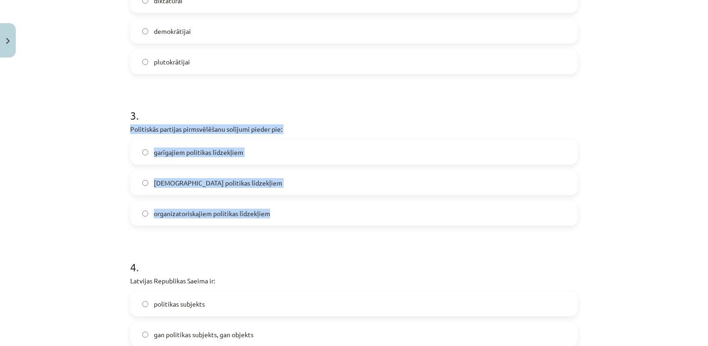
drag, startPoint x: 126, startPoint y: 127, endPoint x: 275, endPoint y: 214, distance: 173.1
drag, startPoint x: 275, startPoint y: 214, endPoint x: 209, endPoint y: 131, distance: 106.3
click at [231, 140] on label "garīgajiem politikas līdzekļiem" at bounding box center [354, 151] width 446 height 23
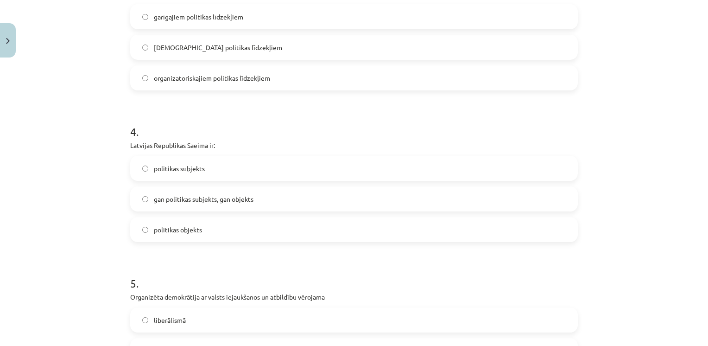
scroll to position [530, 0]
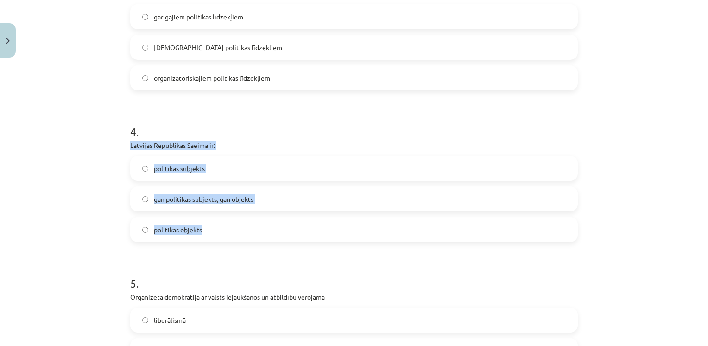
drag, startPoint x: 126, startPoint y: 142, endPoint x: 217, endPoint y: 232, distance: 128.5
drag, startPoint x: 217, startPoint y: 232, endPoint x: 183, endPoint y: 144, distance: 95.0
click at [203, 156] on div "politikas subjekts" at bounding box center [354, 168] width 448 height 25
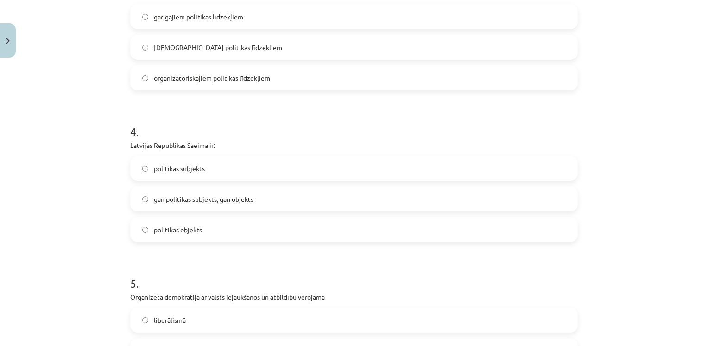
click at [209, 195] on span "gan politikas subjekts, gan objekts" at bounding box center [204, 199] width 100 height 10
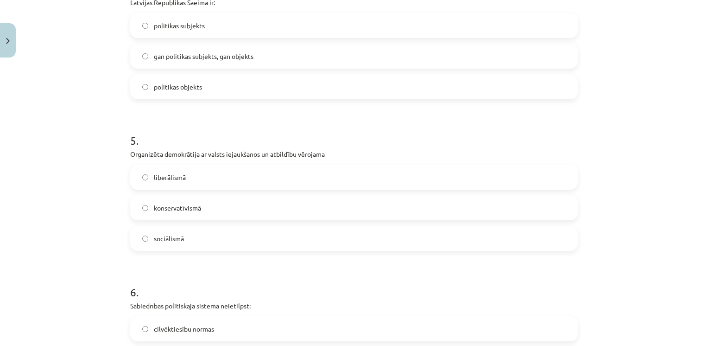
scroll to position [673, 0]
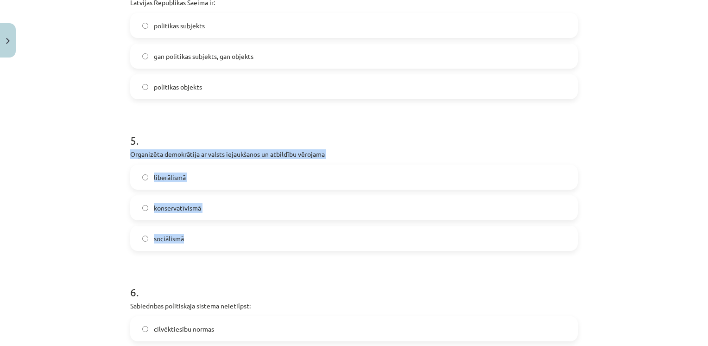
drag, startPoint x: 126, startPoint y: 154, endPoint x: 193, endPoint y: 236, distance: 105.4
click at [193, 236] on div "5 . Organizēta demokrātija ar valsts iejaukšanos un atbildību vērojama liberāli…" at bounding box center [354, 184] width 448 height 133
drag, startPoint x: 193, startPoint y: 236, endPoint x: 178, endPoint y: 157, distance: 80.2
click at [178, 157] on p "Organizēta demokrātija ar valsts iejaukšanos un atbildību vērojama" at bounding box center [354, 154] width 448 height 10
click at [203, 166] on label "liberālismā" at bounding box center [354, 177] width 446 height 23
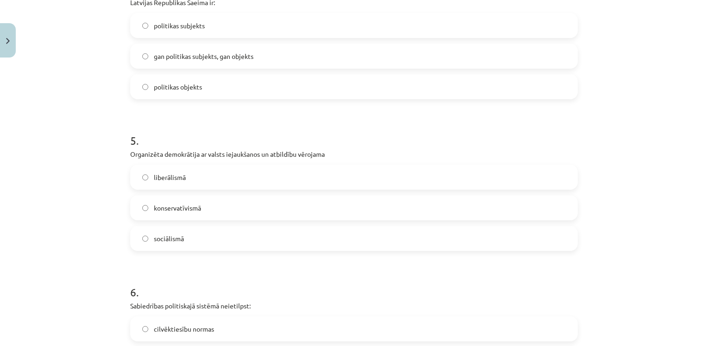
click at [164, 238] on span "sociālismā" at bounding box center [169, 239] width 30 height 10
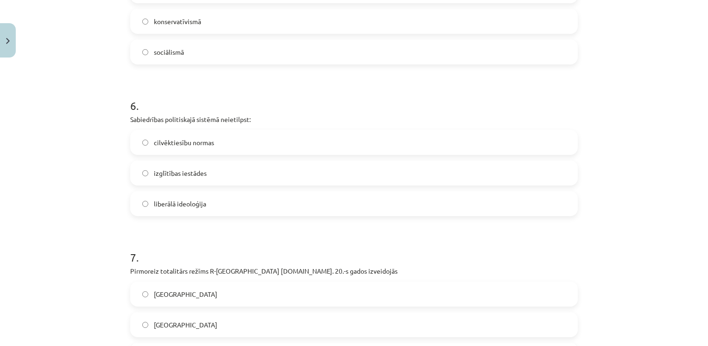
scroll to position [859, 0]
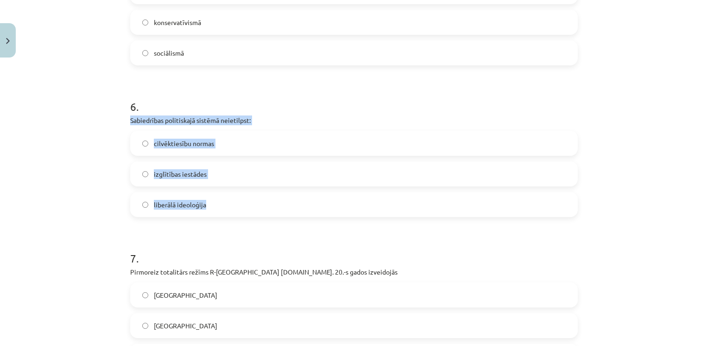
drag, startPoint x: 122, startPoint y: 115, endPoint x: 203, endPoint y: 207, distance: 122.9
click at [203, 207] on div "50 XP Saņemsi Grūts 540 pilda Apraksts Uzdevums Palīdzība 1 . Opozīcijas pilnīg…" at bounding box center [354, 55] width 459 height 1705
drag, startPoint x: 203, startPoint y: 207, endPoint x: 178, endPoint y: 119, distance: 92.1
click at [203, 131] on div "cilvēktiesību normas" at bounding box center [354, 143] width 448 height 25
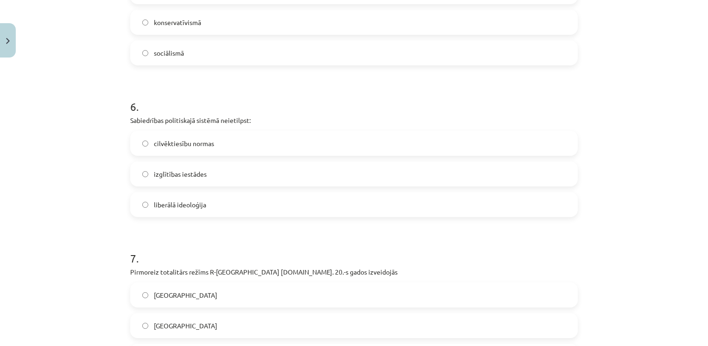
click at [172, 178] on label "izglītības iestādes" at bounding box center [354, 173] width 446 height 23
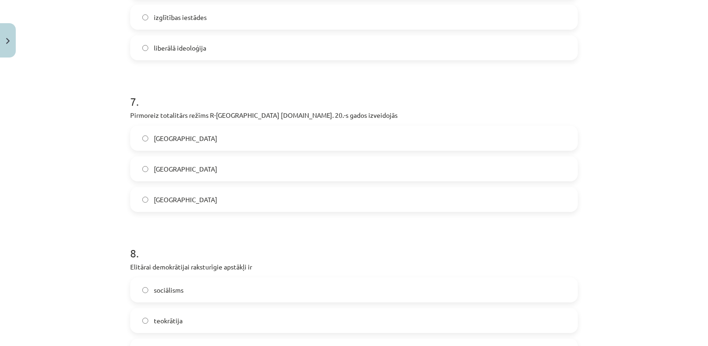
scroll to position [1027, 0]
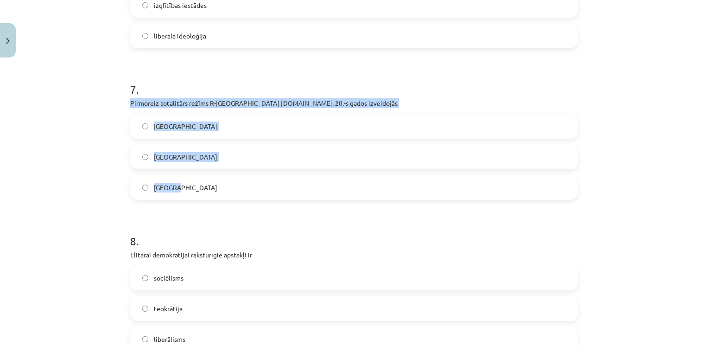
drag, startPoint x: 123, startPoint y: 104, endPoint x: 184, endPoint y: 196, distance: 110.1
drag, startPoint x: 184, startPoint y: 196, endPoint x: 188, endPoint y: 99, distance: 96.5
click at [206, 109] on div "7 . Pirmoreiz totalitārs režīms R-[GEOGRAPHIC_DATA] [DOMAIN_NAME]. 20.-s gados …" at bounding box center [354, 133] width 448 height 133
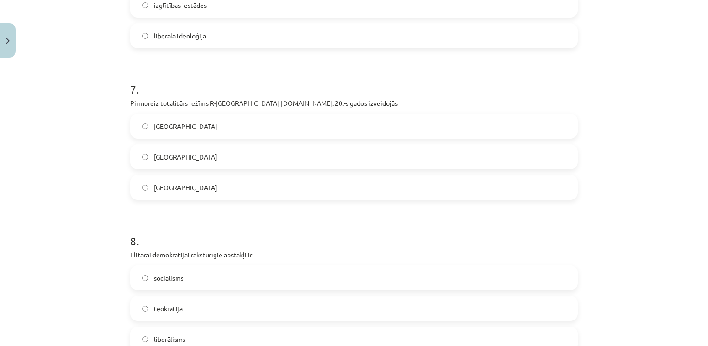
click at [166, 192] on label "[GEOGRAPHIC_DATA]" at bounding box center [354, 187] width 446 height 23
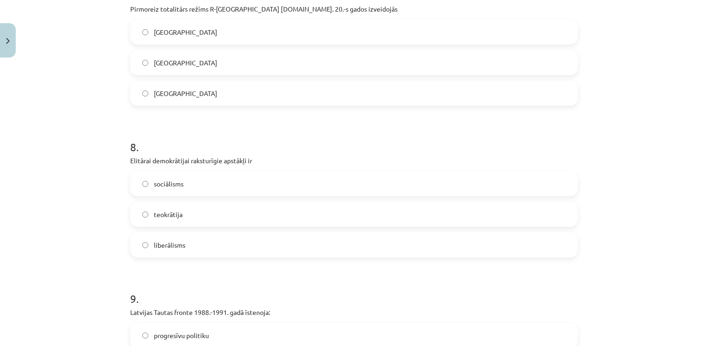
scroll to position [1126, 0]
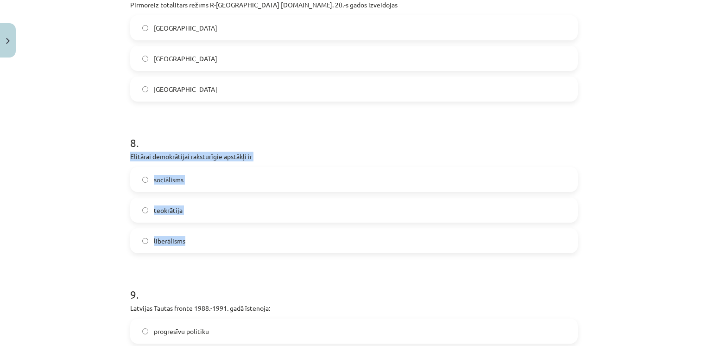
drag, startPoint x: 123, startPoint y: 153, endPoint x: 196, endPoint y: 231, distance: 107.3
drag, startPoint x: 196, startPoint y: 231, endPoint x: 180, endPoint y: 155, distance: 77.6
click at [210, 165] on div "8 . Elitārai demokrātijai raksturīgie apstākļi ir sociālisms teokrātija liberāl…" at bounding box center [354, 186] width 448 height 133
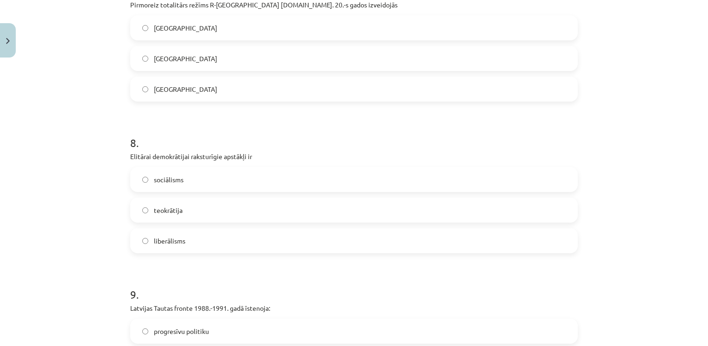
click at [165, 241] on span "liberālisms" at bounding box center [170, 241] width 32 height 10
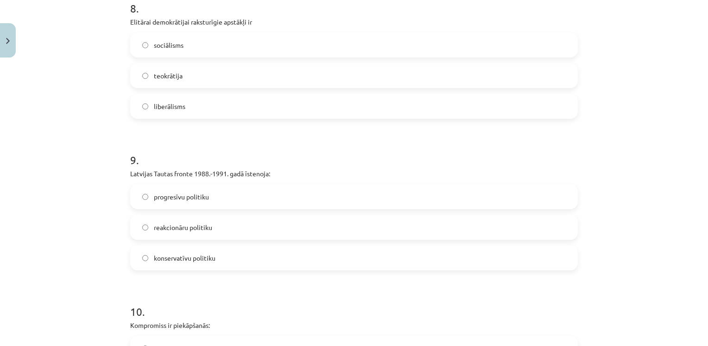
scroll to position [1265, 0]
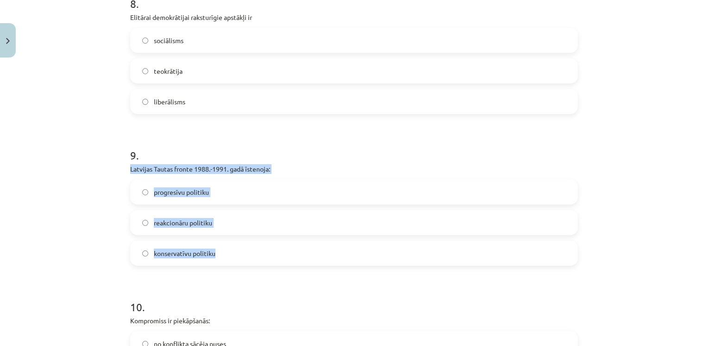
drag, startPoint x: 126, startPoint y: 165, endPoint x: 216, endPoint y: 255, distance: 127.2
drag, startPoint x: 216, startPoint y: 255, endPoint x: 193, endPoint y: 168, distance: 90.0
click at [219, 184] on label "progresīvu politiku" at bounding box center [354, 191] width 446 height 23
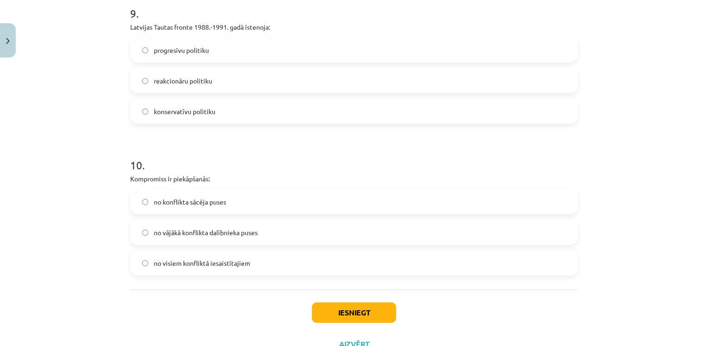
scroll to position [1411, 0]
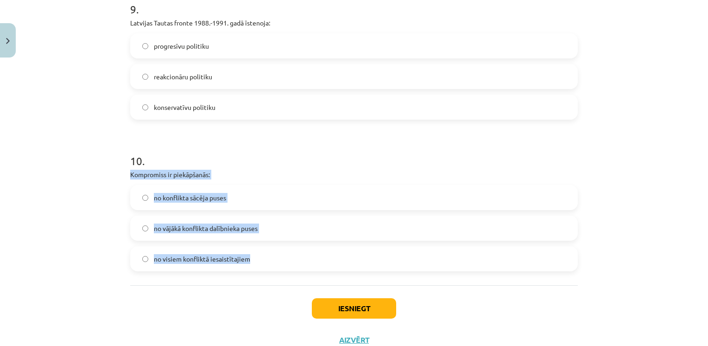
drag, startPoint x: 126, startPoint y: 172, endPoint x: 256, endPoint y: 255, distance: 154.0
drag, startPoint x: 256, startPoint y: 255, endPoint x: 185, endPoint y: 172, distance: 109.1
click at [204, 179] on div "10 . Kompromiss ir piekāpšanās: no konflikta sācēja puses no vājākā konflikta d…" at bounding box center [354, 204] width 448 height 133
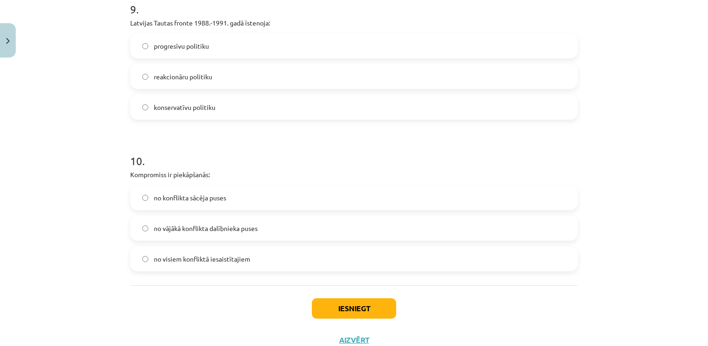
click at [180, 262] on span "no visiem konfliktā iesaistītajiem" at bounding box center [202, 259] width 96 height 10
click at [336, 310] on button "Iesniegt" at bounding box center [354, 308] width 84 height 20
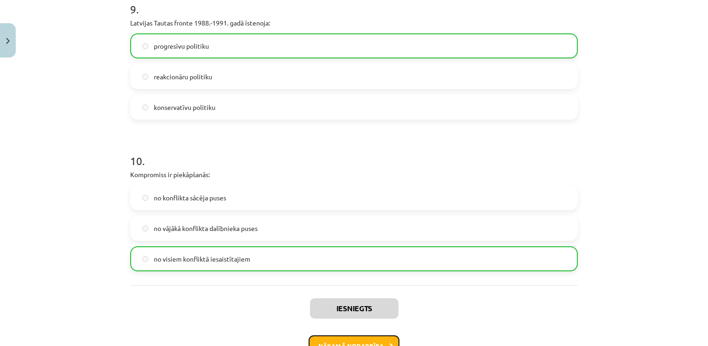
click at [361, 341] on button "Nākamā nodarbība" at bounding box center [354, 345] width 91 height 21
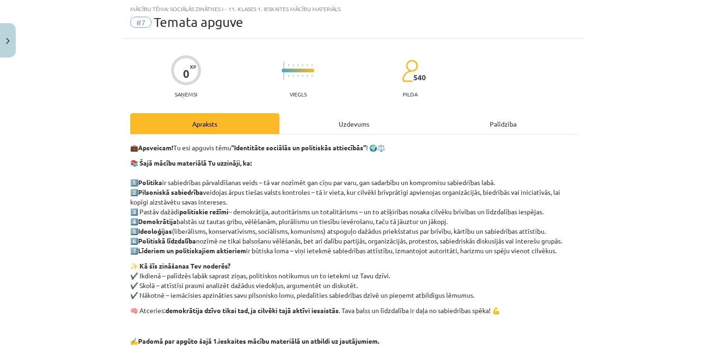
scroll to position [130, 0]
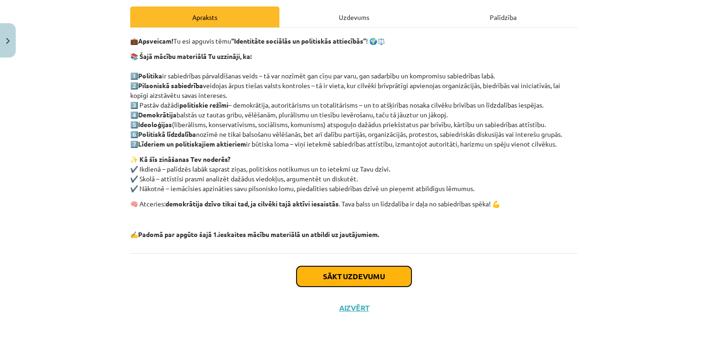
click at [350, 269] on button "Sākt uzdevumu" at bounding box center [354, 276] width 115 height 20
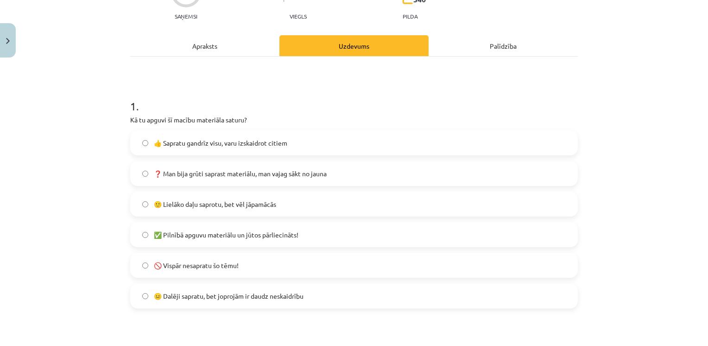
scroll to position [102, 0]
click at [254, 204] on span "🙂 Lielāko daļu saprotu, bet vēl jāpamācās" at bounding box center [215, 204] width 122 height 10
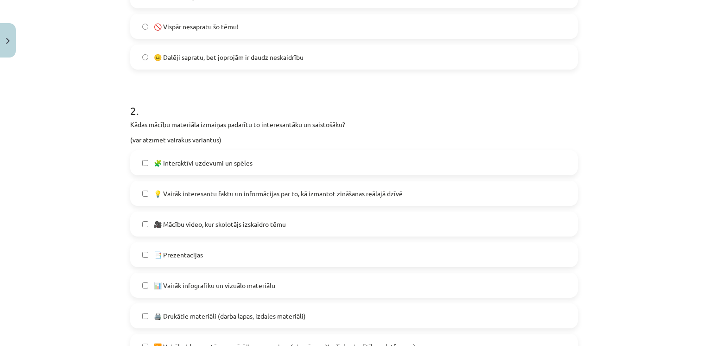
scroll to position [341, 0]
click at [188, 249] on span "📑 Prezentācijas" at bounding box center [178, 254] width 49 height 10
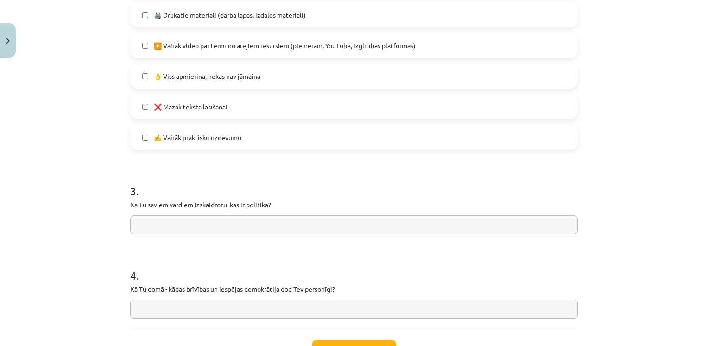
scroll to position [641, 0]
click at [257, 220] on input "text" at bounding box center [354, 224] width 448 height 19
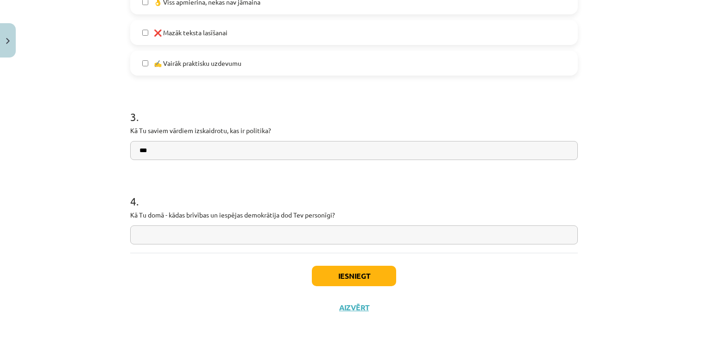
type input "***"
click at [251, 228] on input "text" at bounding box center [354, 234] width 448 height 19
type input "***"
click at [353, 273] on button "Iesniegt" at bounding box center [354, 276] width 84 height 20
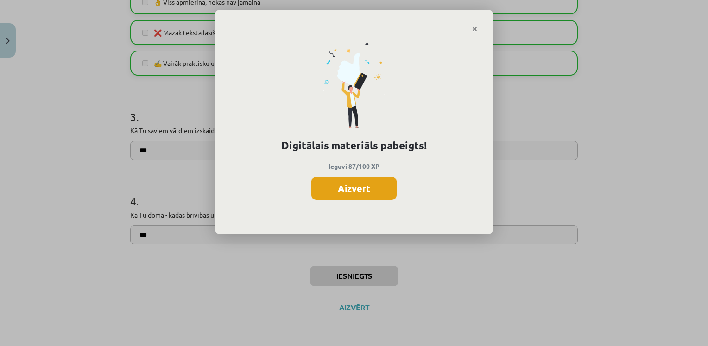
click at [350, 188] on button "Aizvērt" at bounding box center [354, 188] width 85 height 23
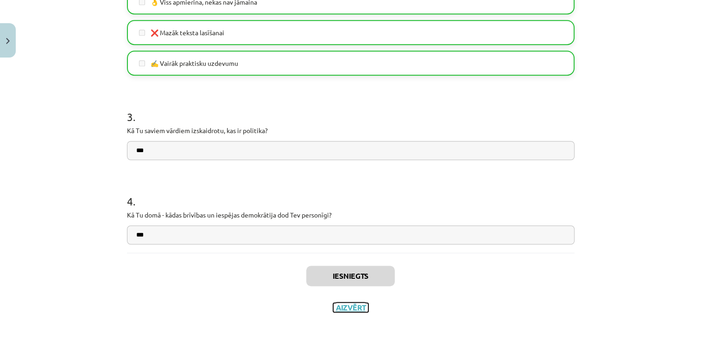
click at [349, 304] on button "Aizvērt" at bounding box center [350, 307] width 35 height 9
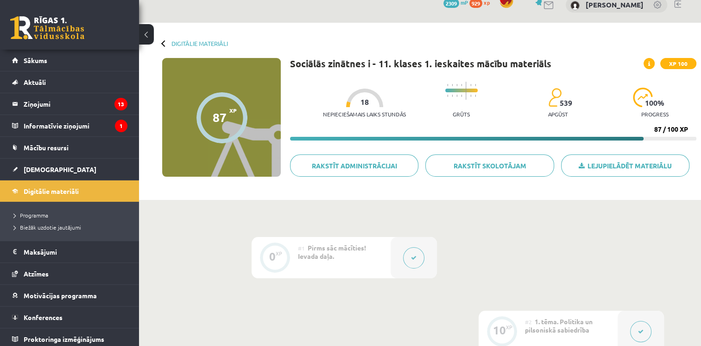
scroll to position [0, 0]
